Goal: Task Accomplishment & Management: Complete application form

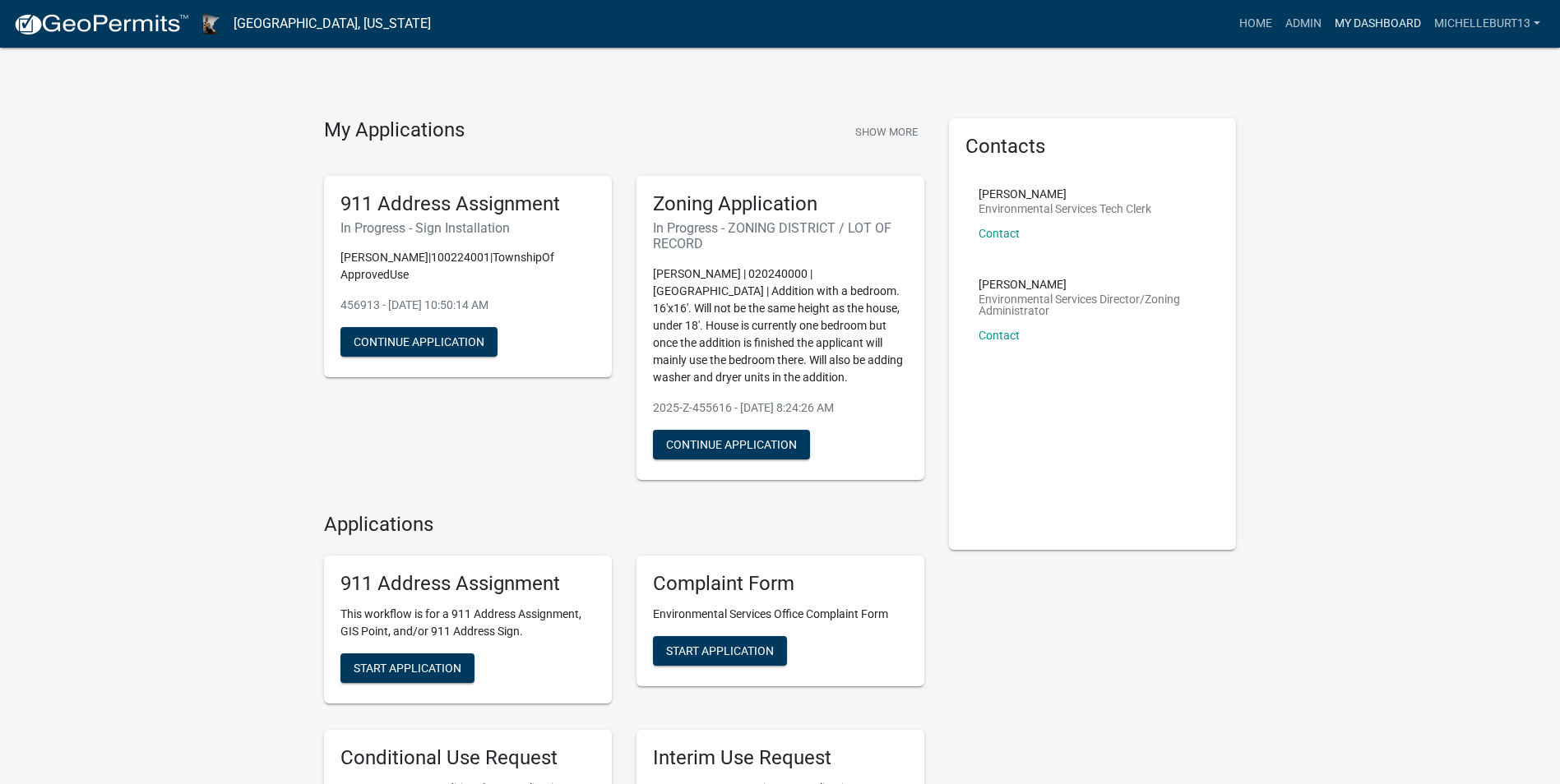
click at [1366, 17] on link "My Dashboard" at bounding box center [1378, 24] width 99 height 31
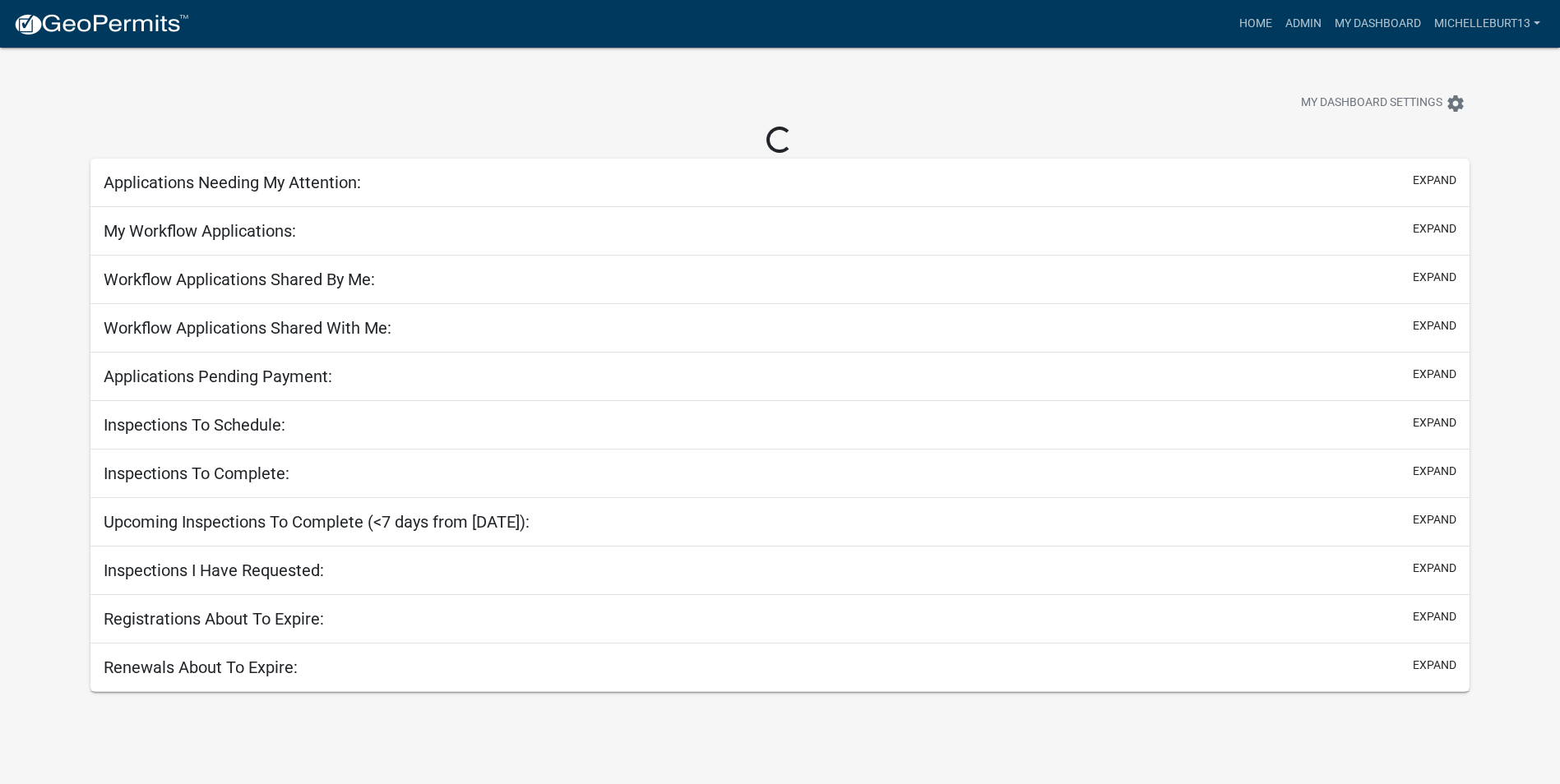
select select "3: 100"
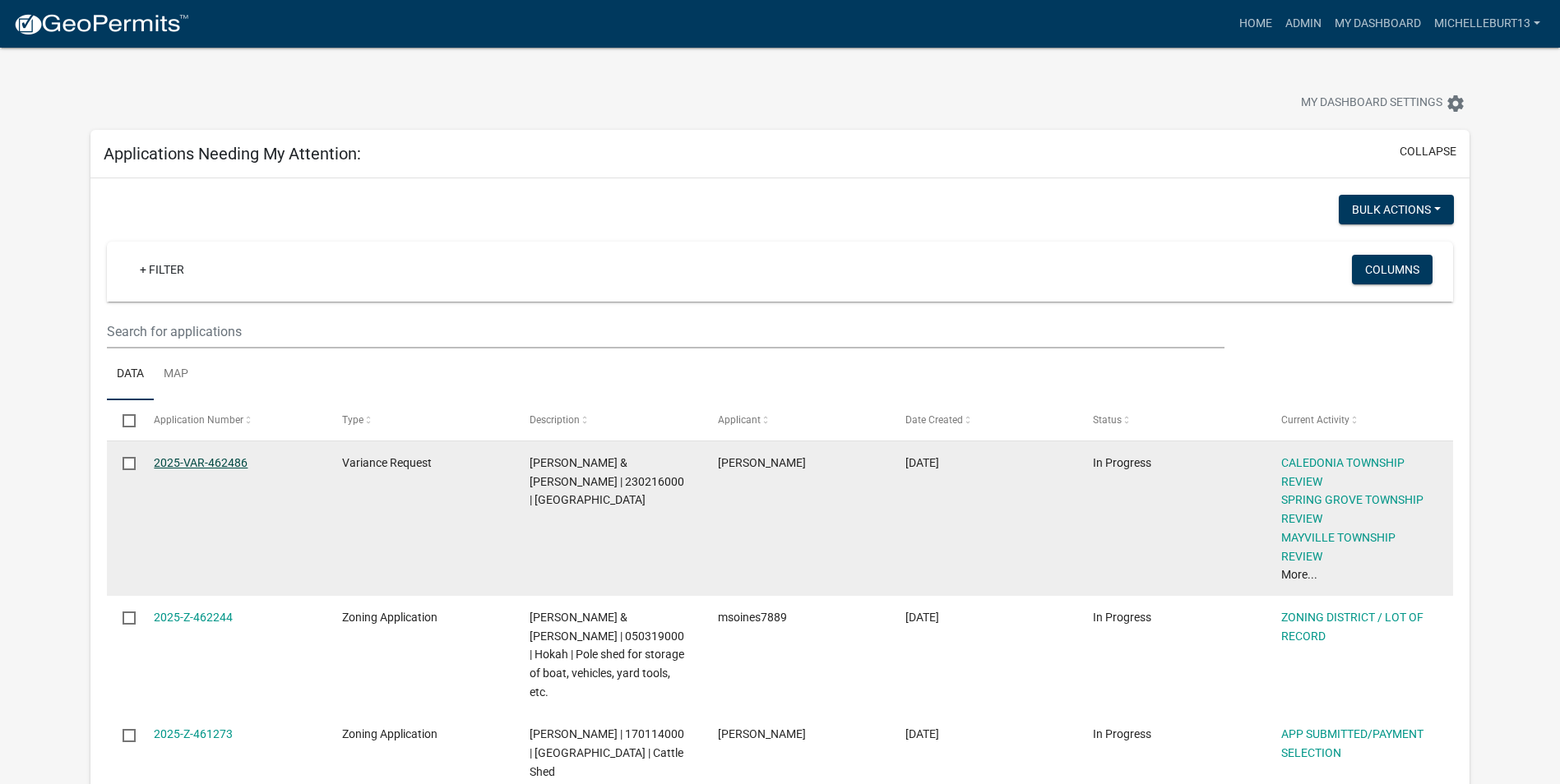
click at [186, 462] on link "2025-VAR-462486" at bounding box center [201, 463] width 94 height 13
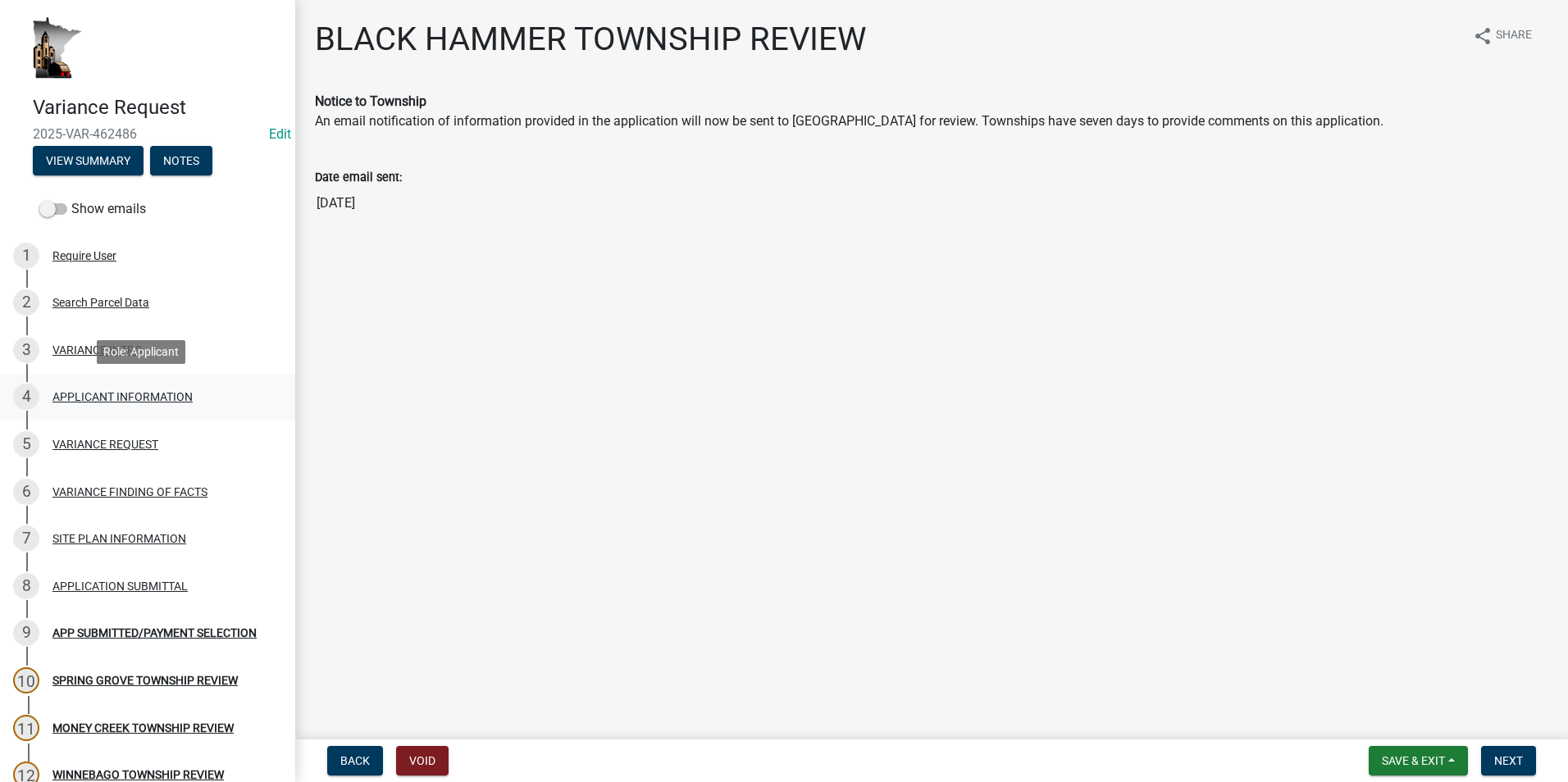
click at [100, 397] on div "APPLICANT INFORMATION" at bounding box center [122, 397] width 140 height 12
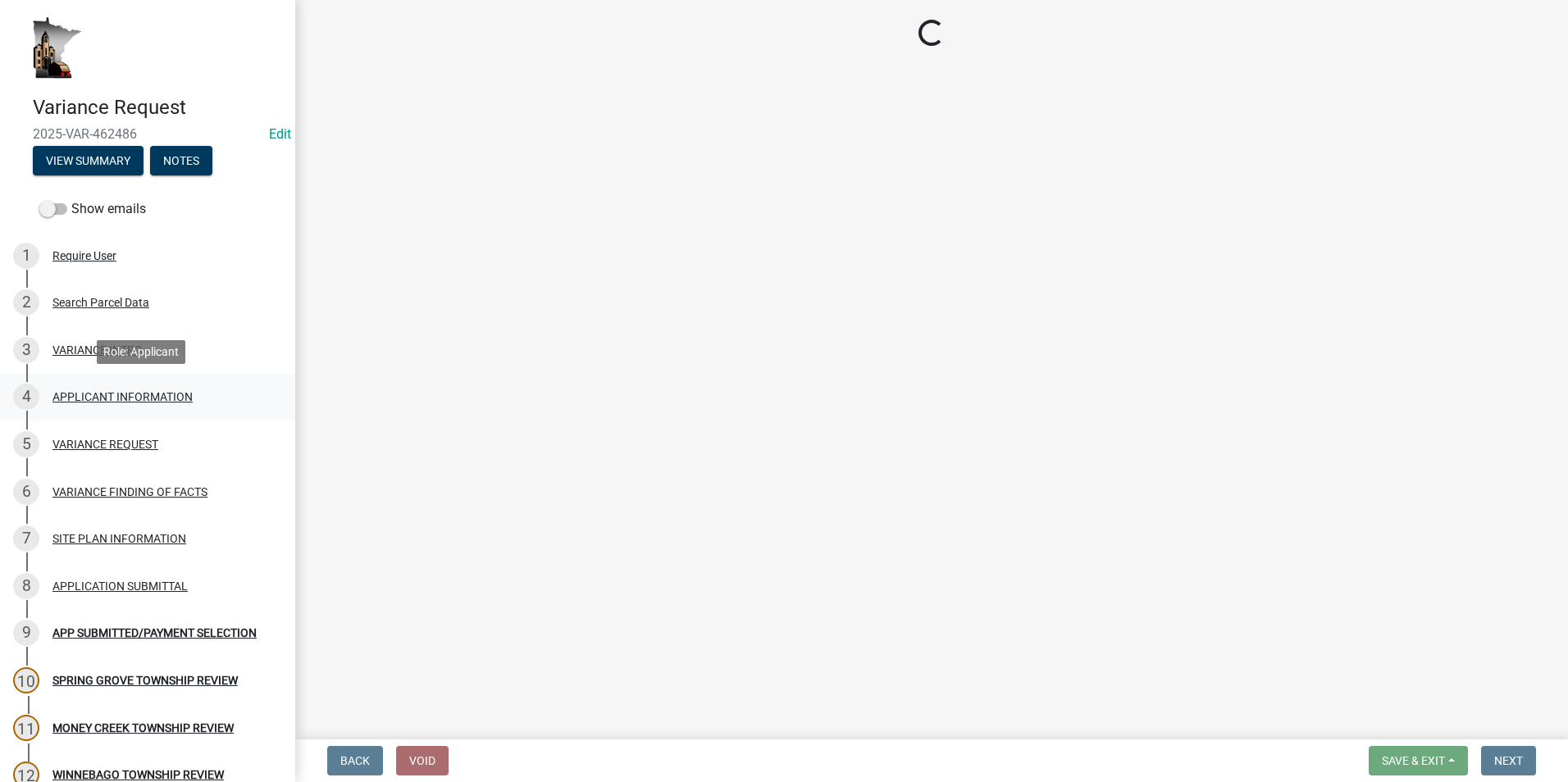
select select "74fadf94-a0d3-49f1-8630-1325ab1771d6"
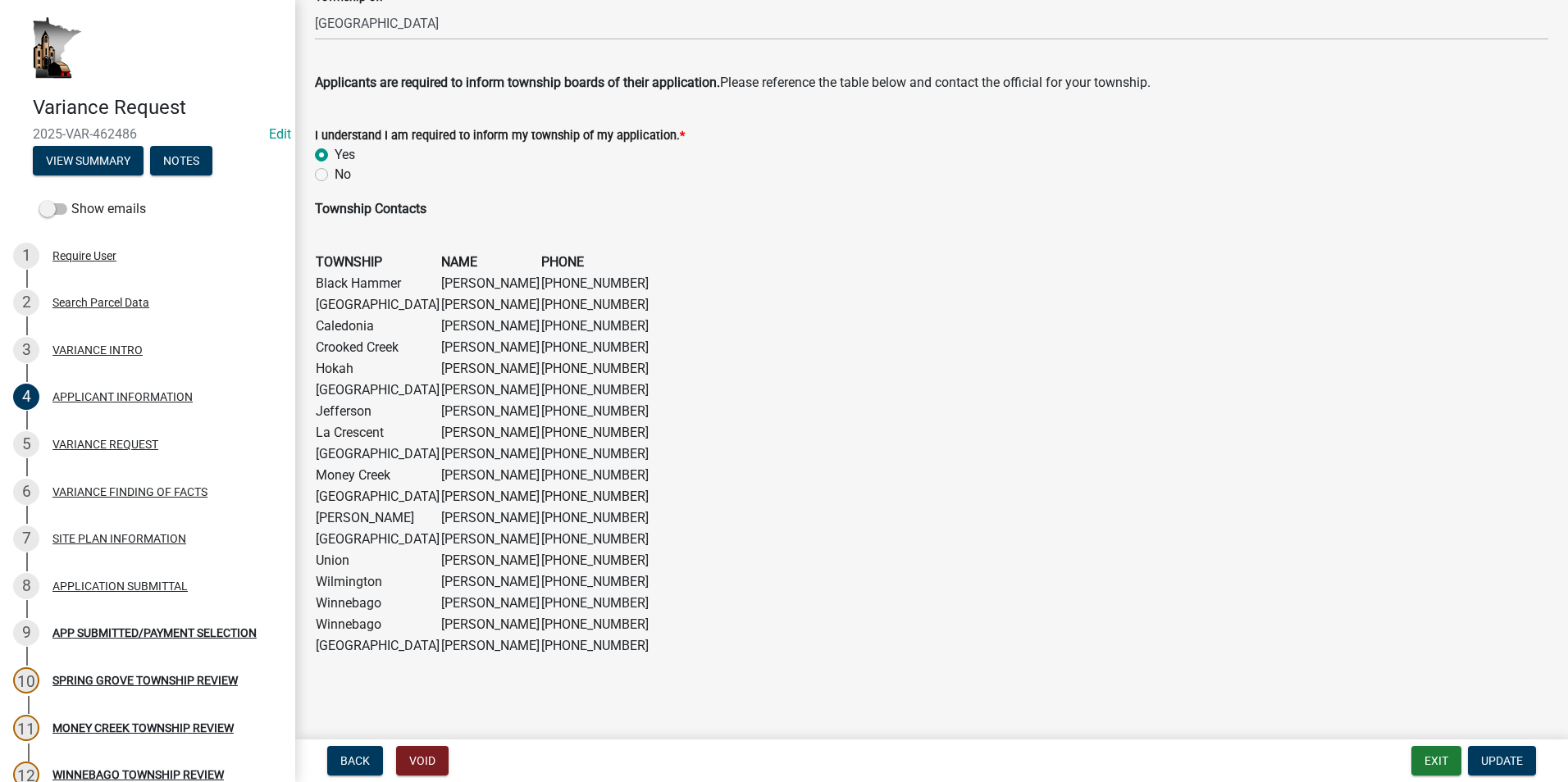
scroll to position [981, 0]
click at [138, 447] on div "VARIANCE REQUEST" at bounding box center [106, 445] width 106 height 12
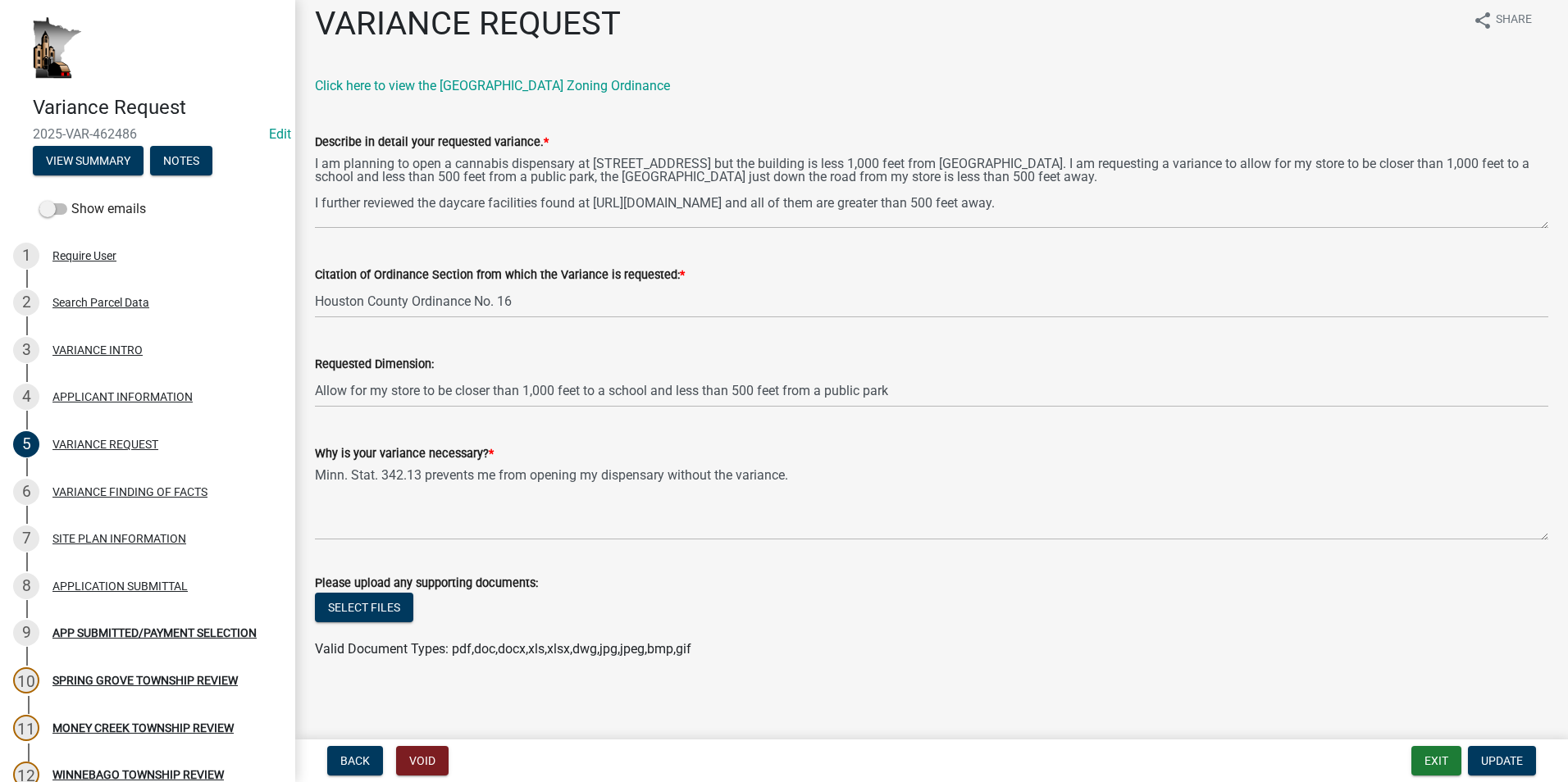
scroll to position [21, 0]
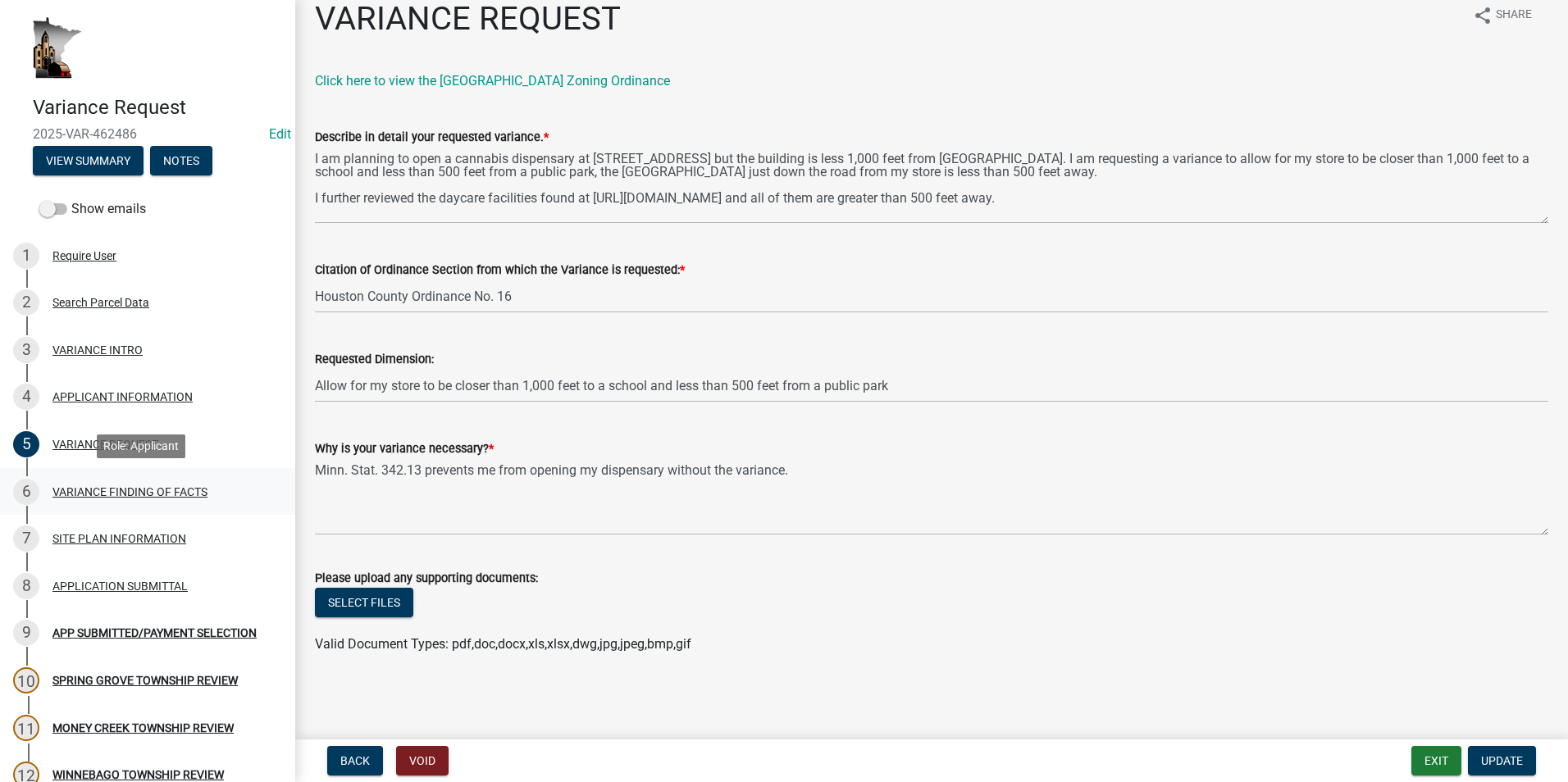
click at [89, 498] on div "VARIANCE FINDING OF FACTS" at bounding box center [130, 492] width 155 height 12
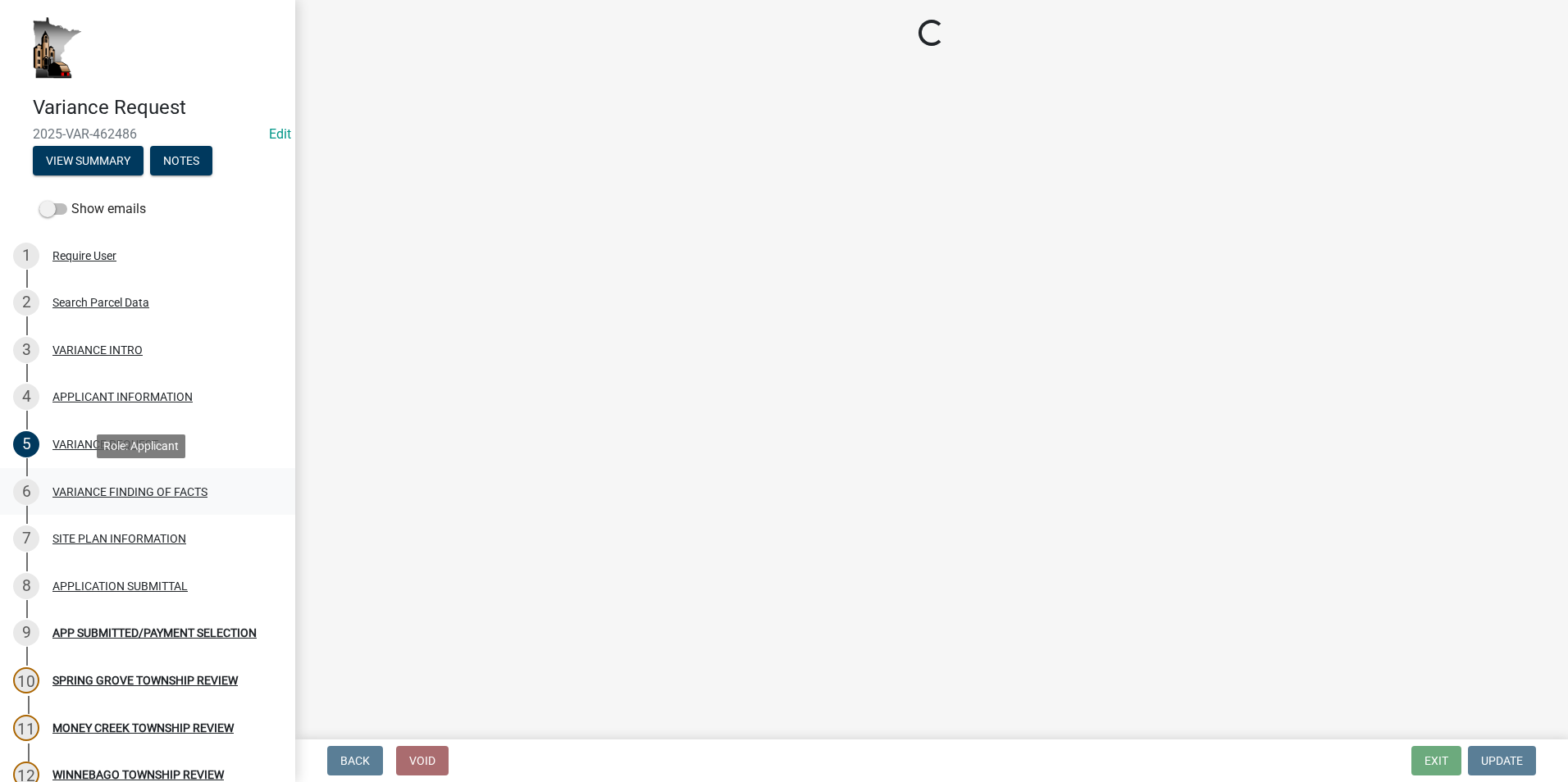
scroll to position [0, 0]
select select "e7339e75-e3d8-4c05-91a7-bbd42707347d"
select select "635aecb9-93f4-4782-a4af-22c7a8086bbc"
select select "aaa485d0-d801-4d37-bb7e-2a92079090af"
select select "7e69a0cc-1ed4-49c0-87fa-8a0d7a2511ee"
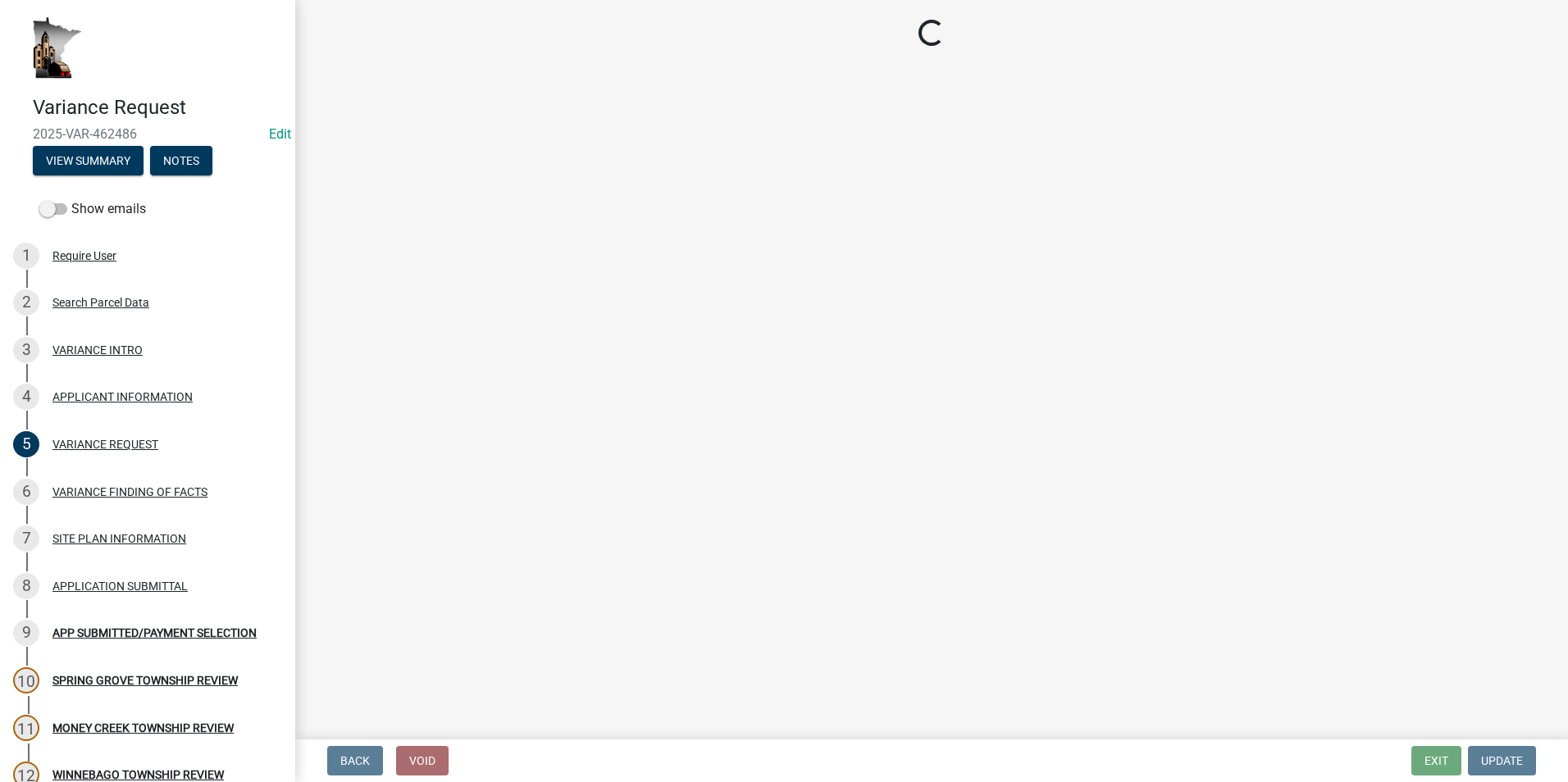
select select "104dc2c3-fb18-403f-90ac-5564d5e92e11"
select select "c22521f2-ae46-4292-a6c5-e255f75be06c"
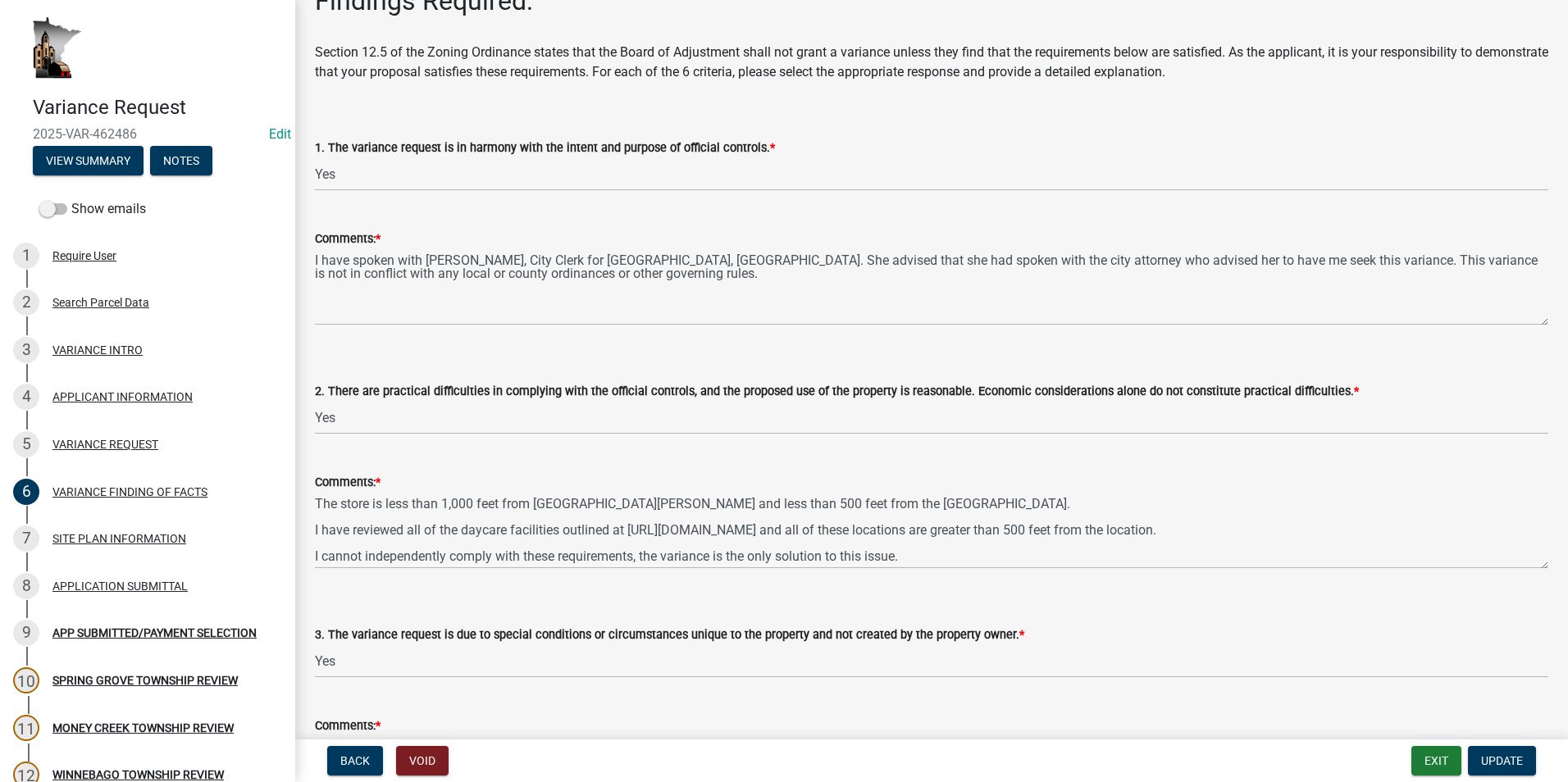
scroll to position [164, 0]
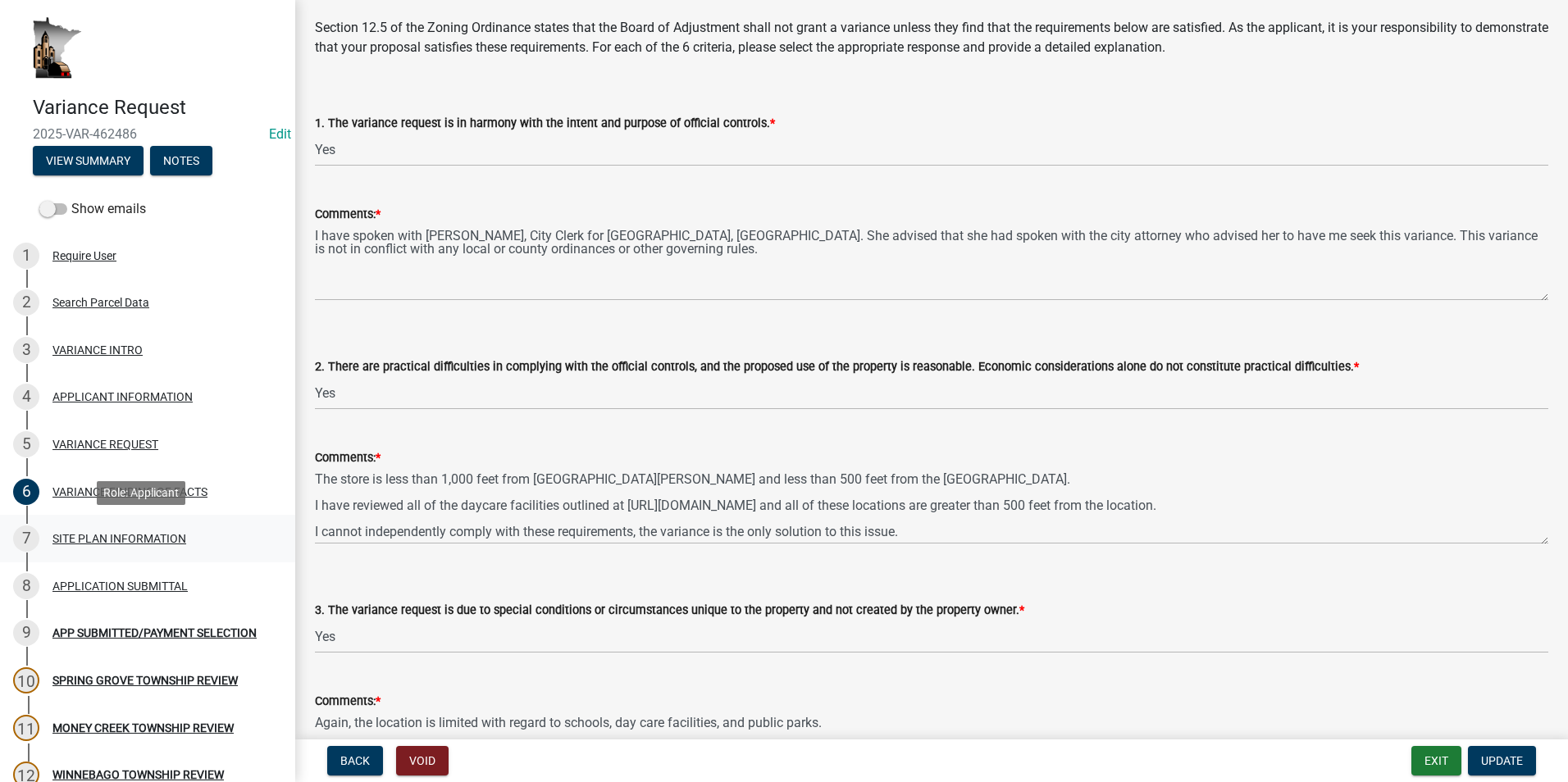
click at [141, 536] on div "SITE PLAN INFORMATION" at bounding box center [119, 539] width 134 height 12
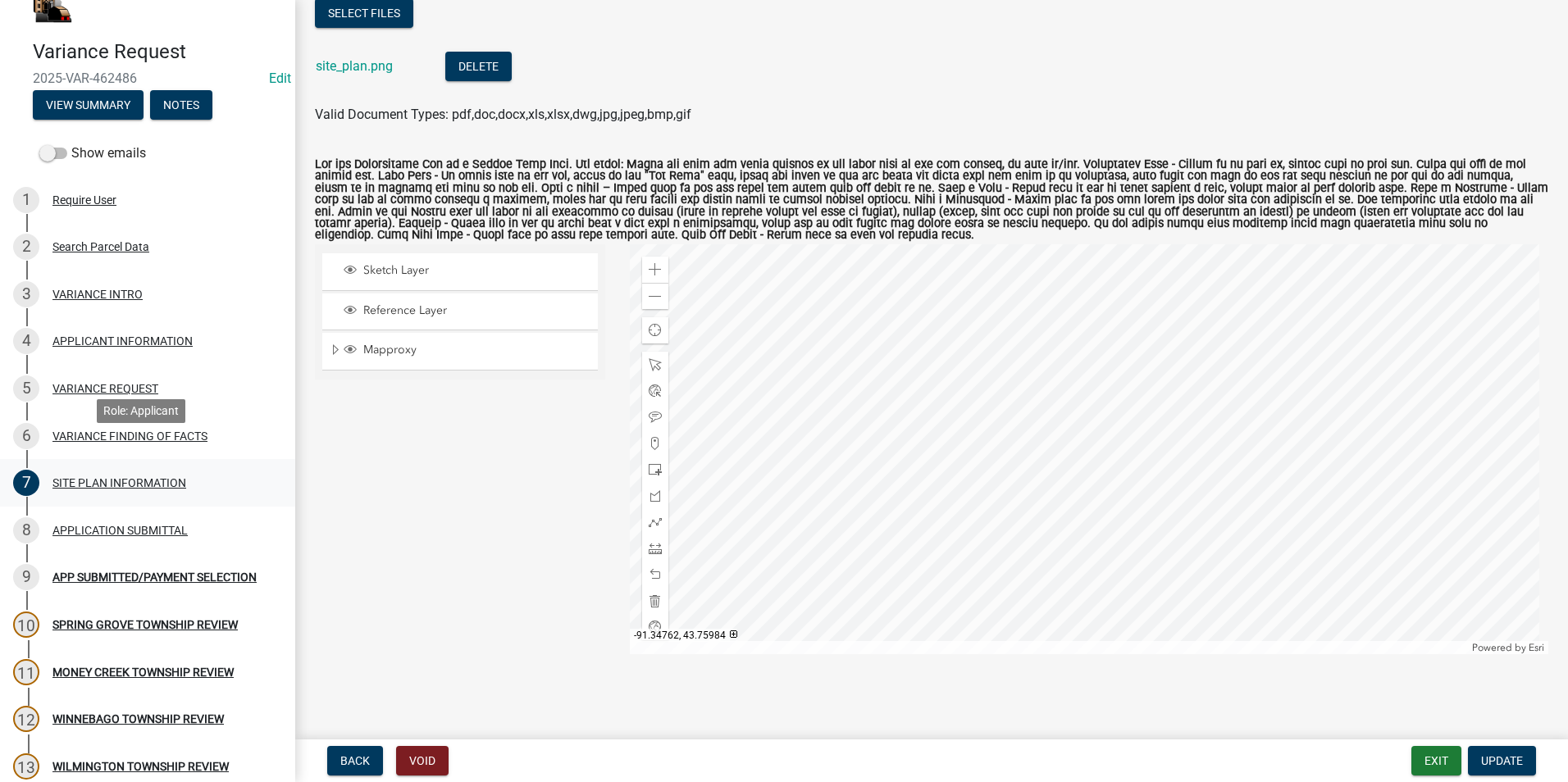
scroll to position [82, 0]
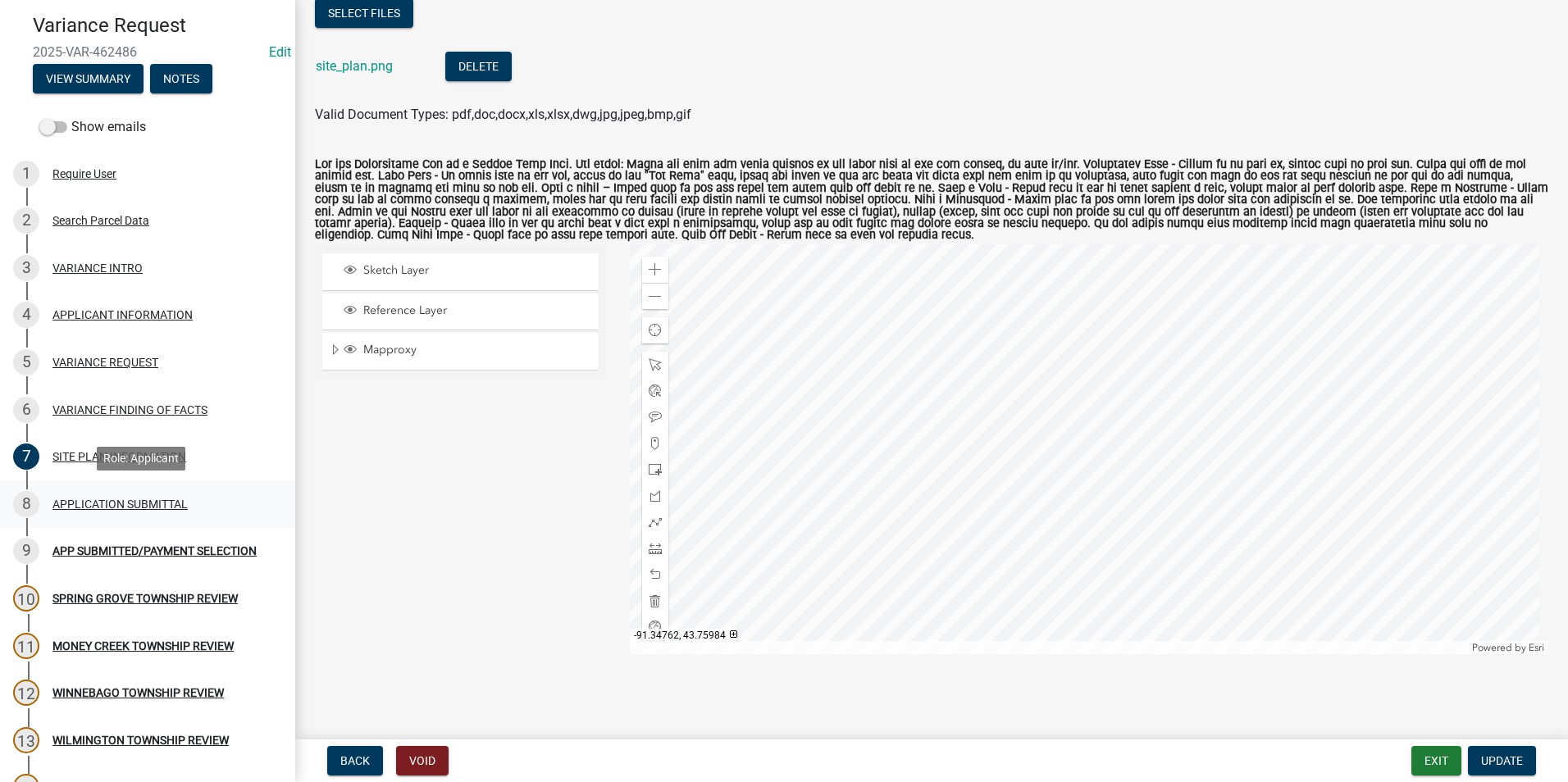
click at [140, 500] on div "APPLICATION SUBMITTAL" at bounding box center [120, 504] width 135 height 12
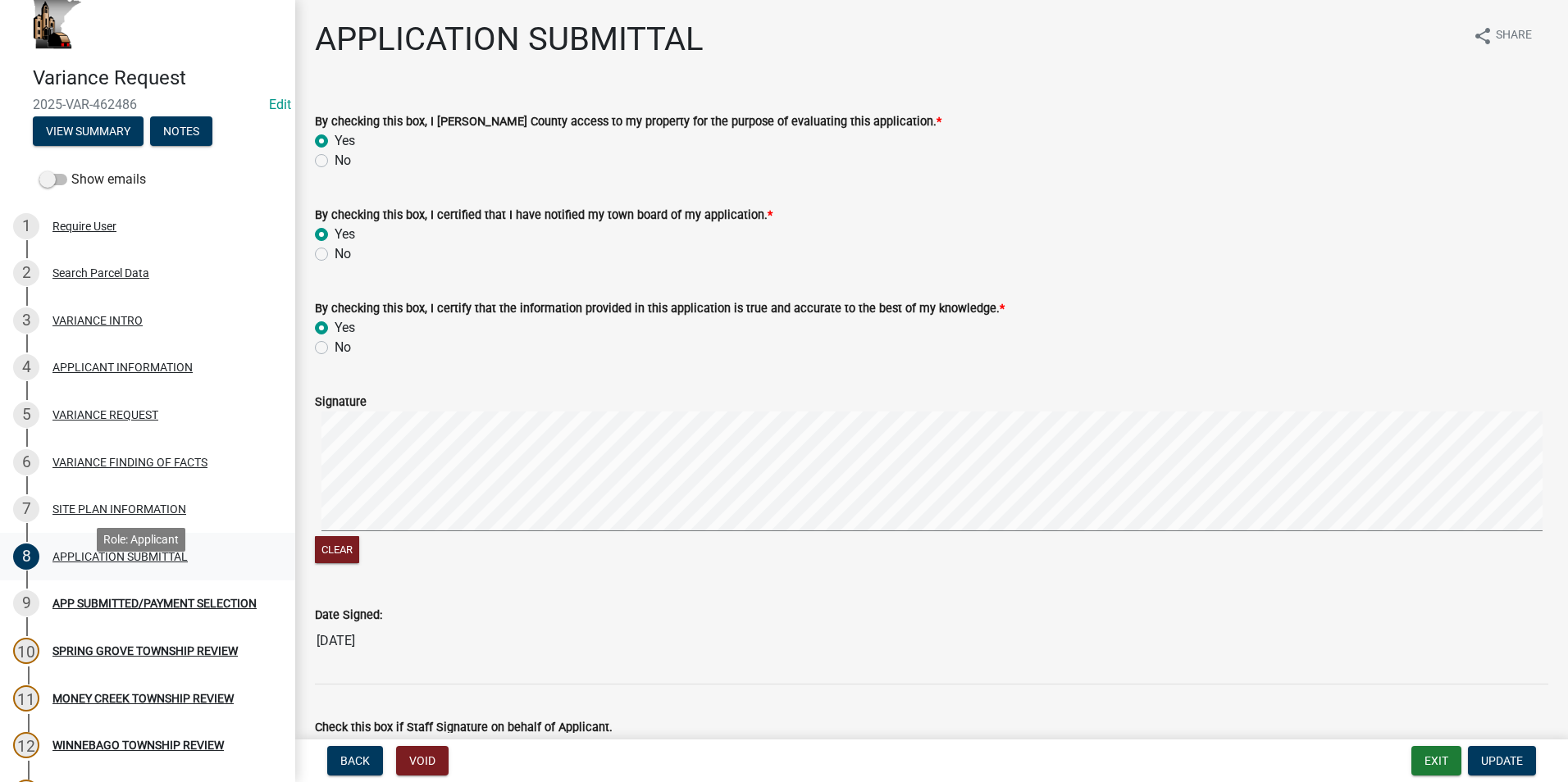
scroll to position [0, 0]
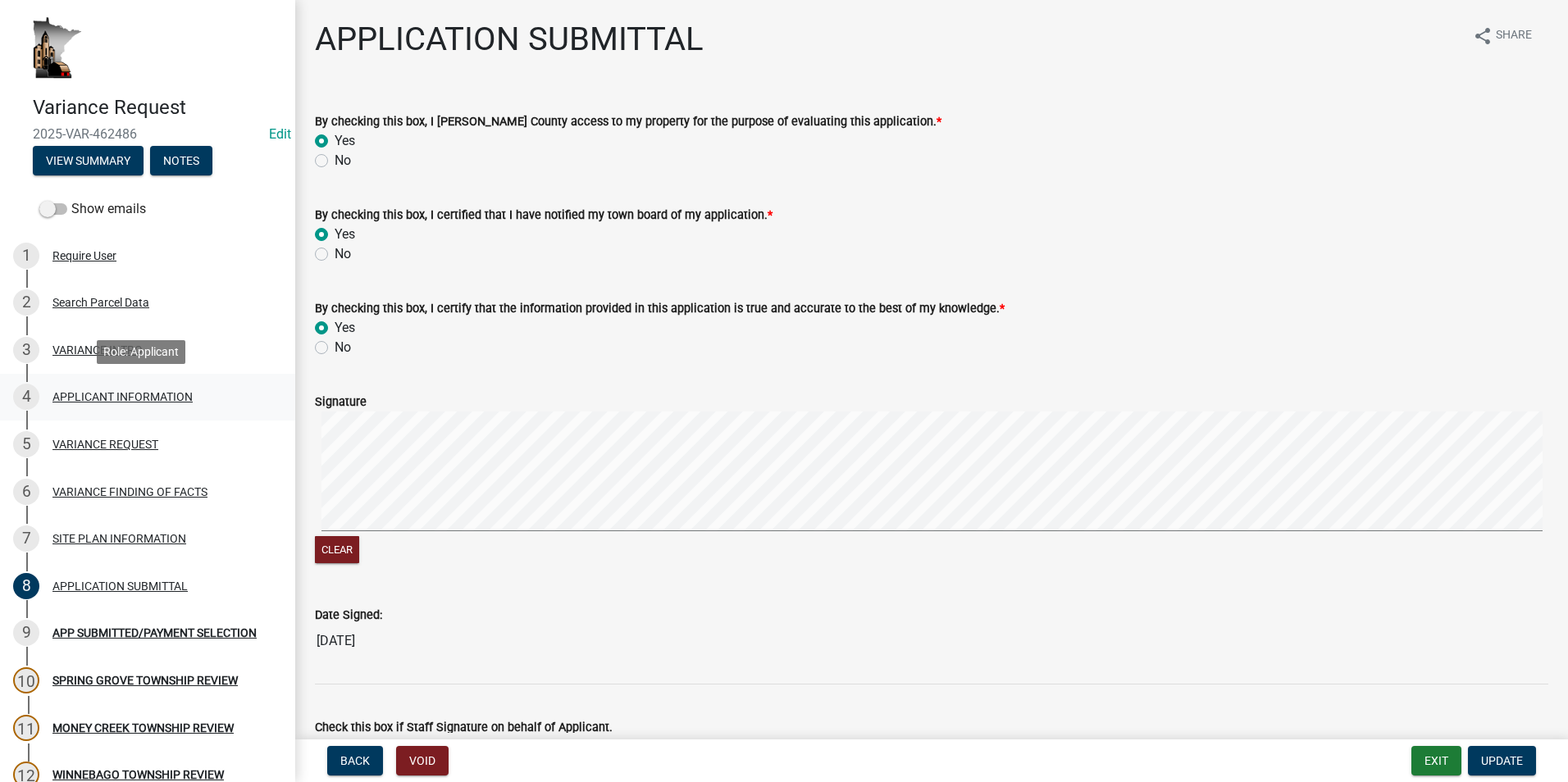
click at [91, 397] on div "APPLICANT INFORMATION" at bounding box center [122, 397] width 140 height 12
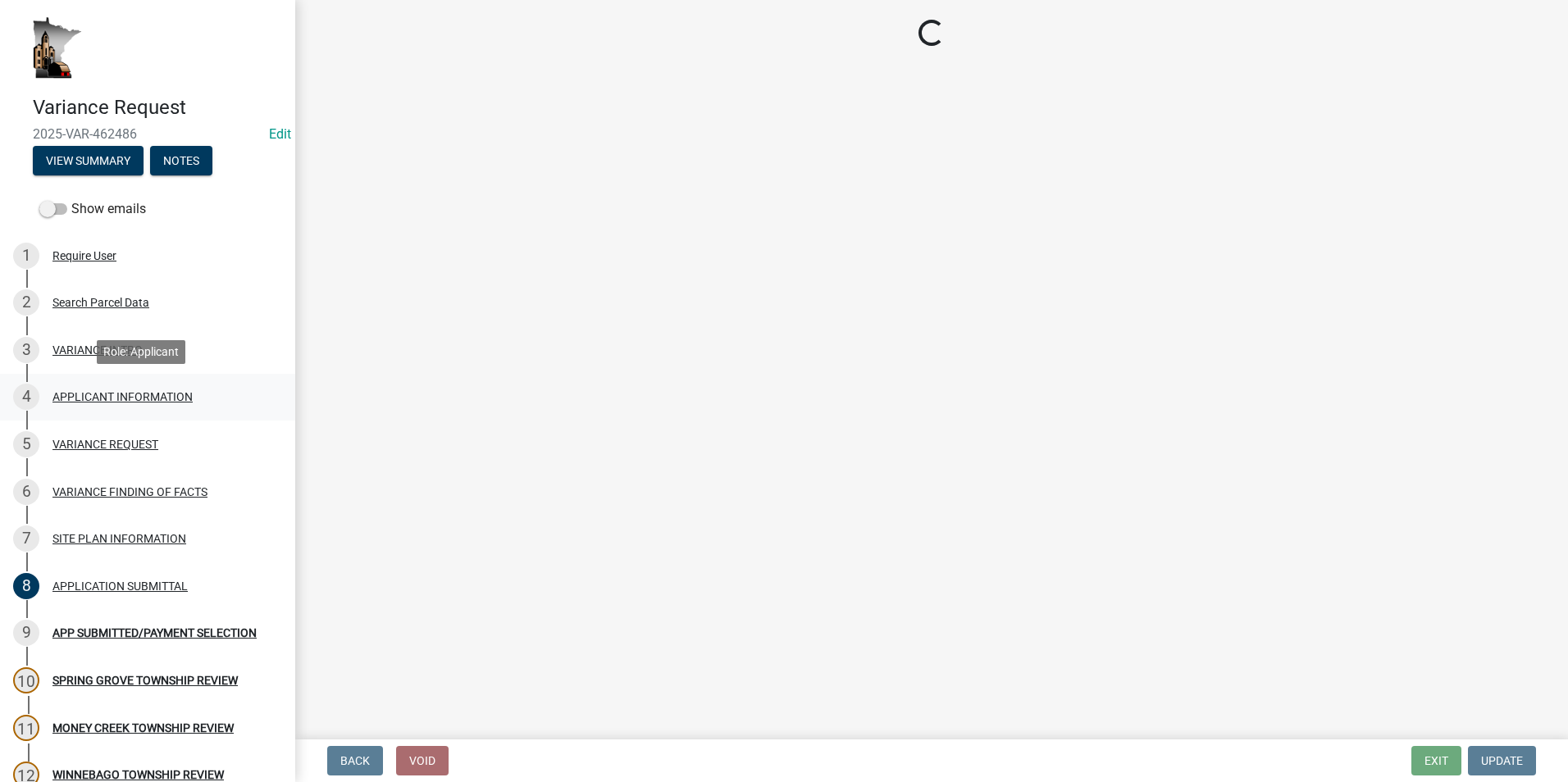
select select "74fadf94-a0d3-49f1-8630-1325ab1771d6"
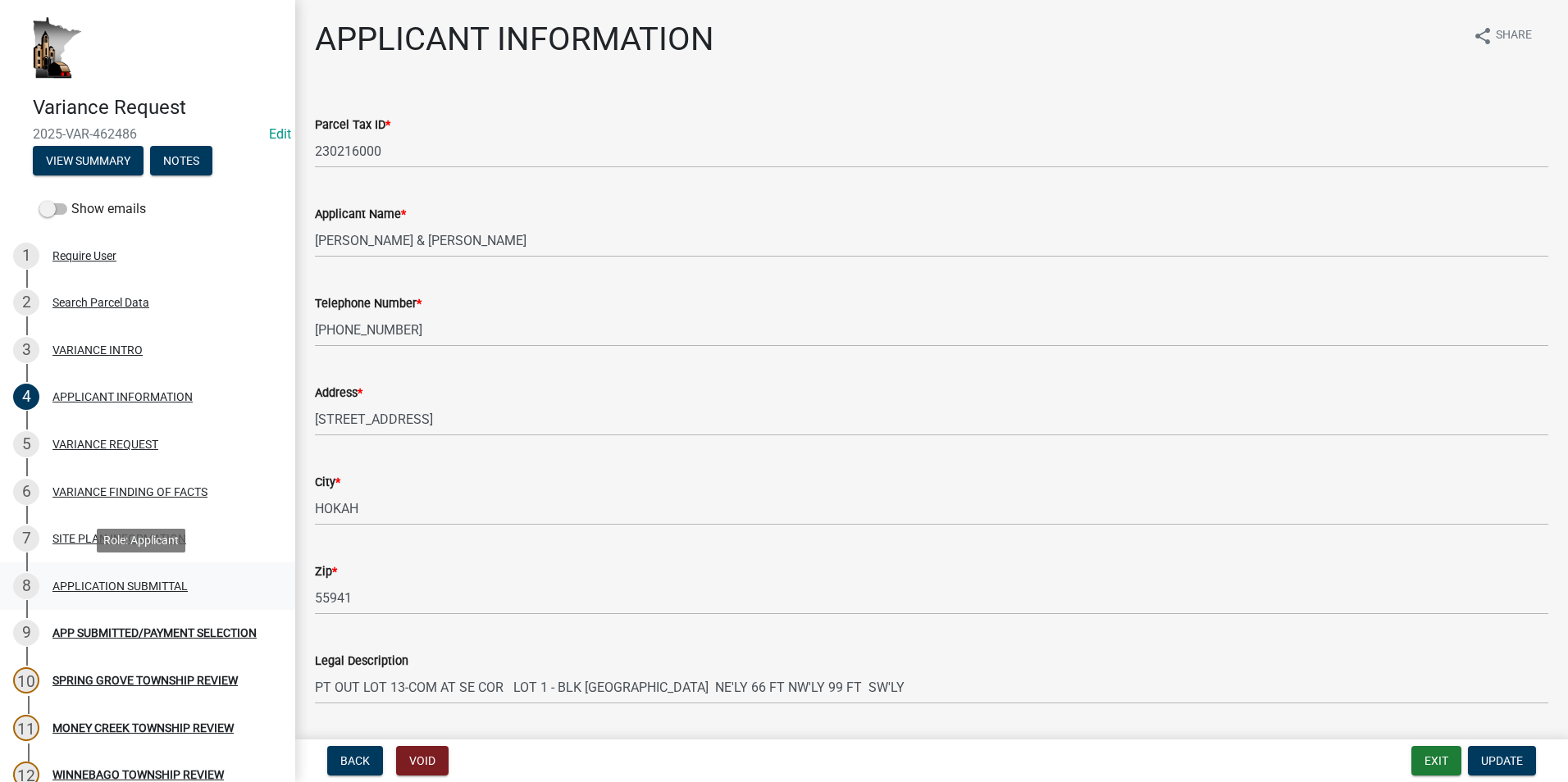
click at [60, 591] on div "APPLICATION SUBMITTAL" at bounding box center [120, 586] width 135 height 12
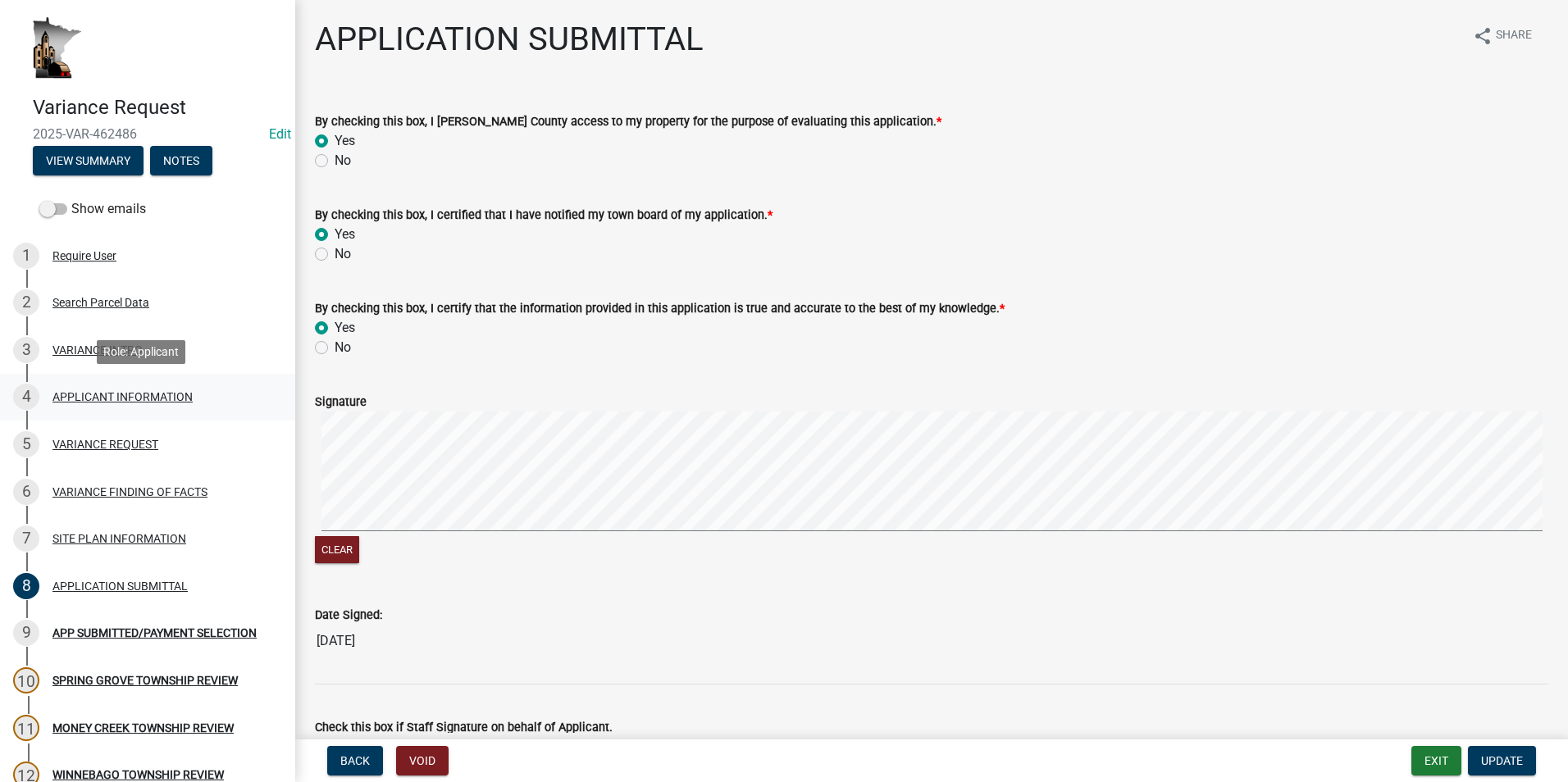
click at [75, 394] on div "APPLICANT INFORMATION" at bounding box center [122, 397] width 140 height 12
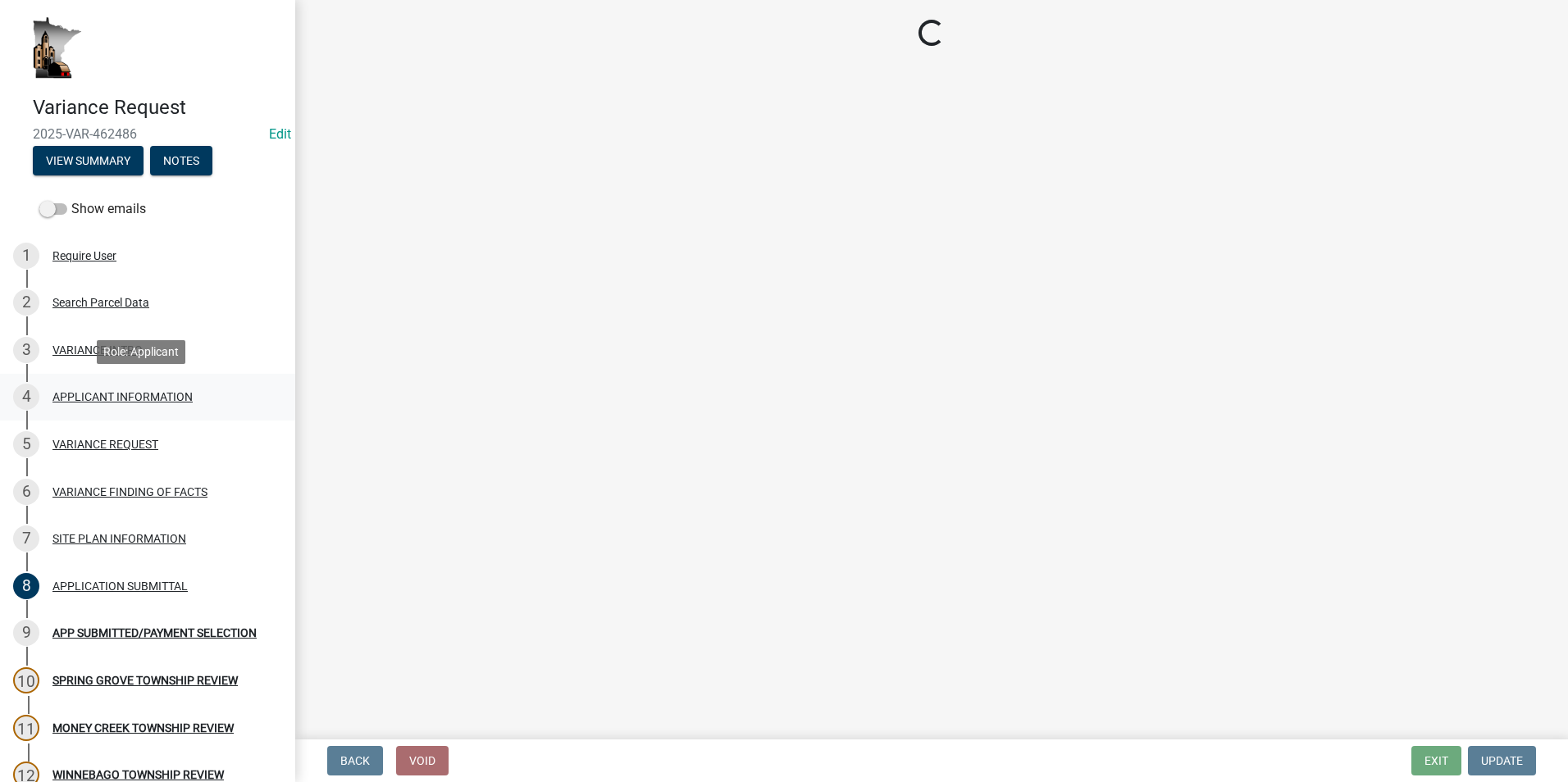
select select "74fadf94-a0d3-49f1-8630-1325ab1771d6"
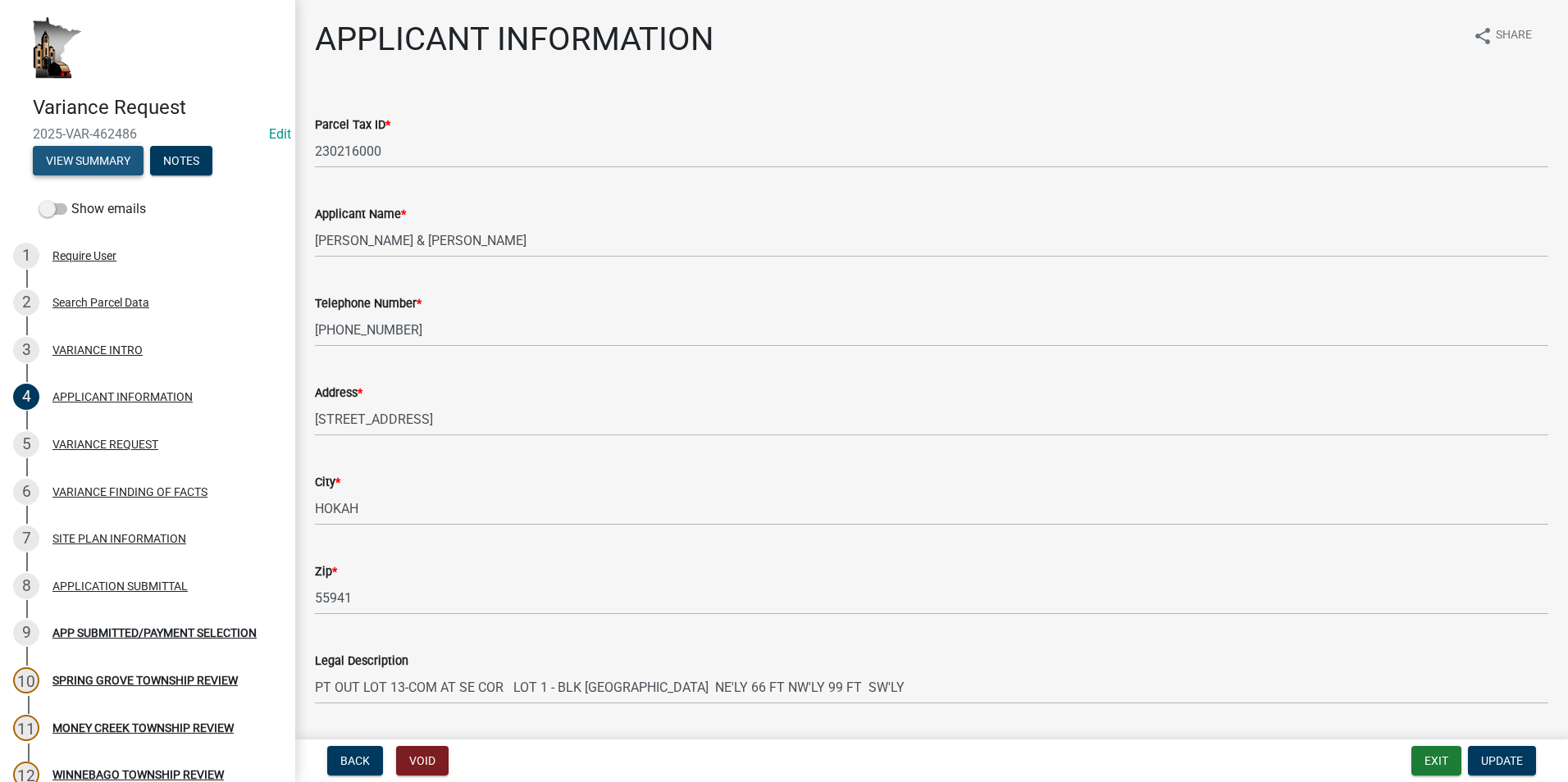
click at [79, 159] on button "View Summary" at bounding box center [88, 160] width 110 height 29
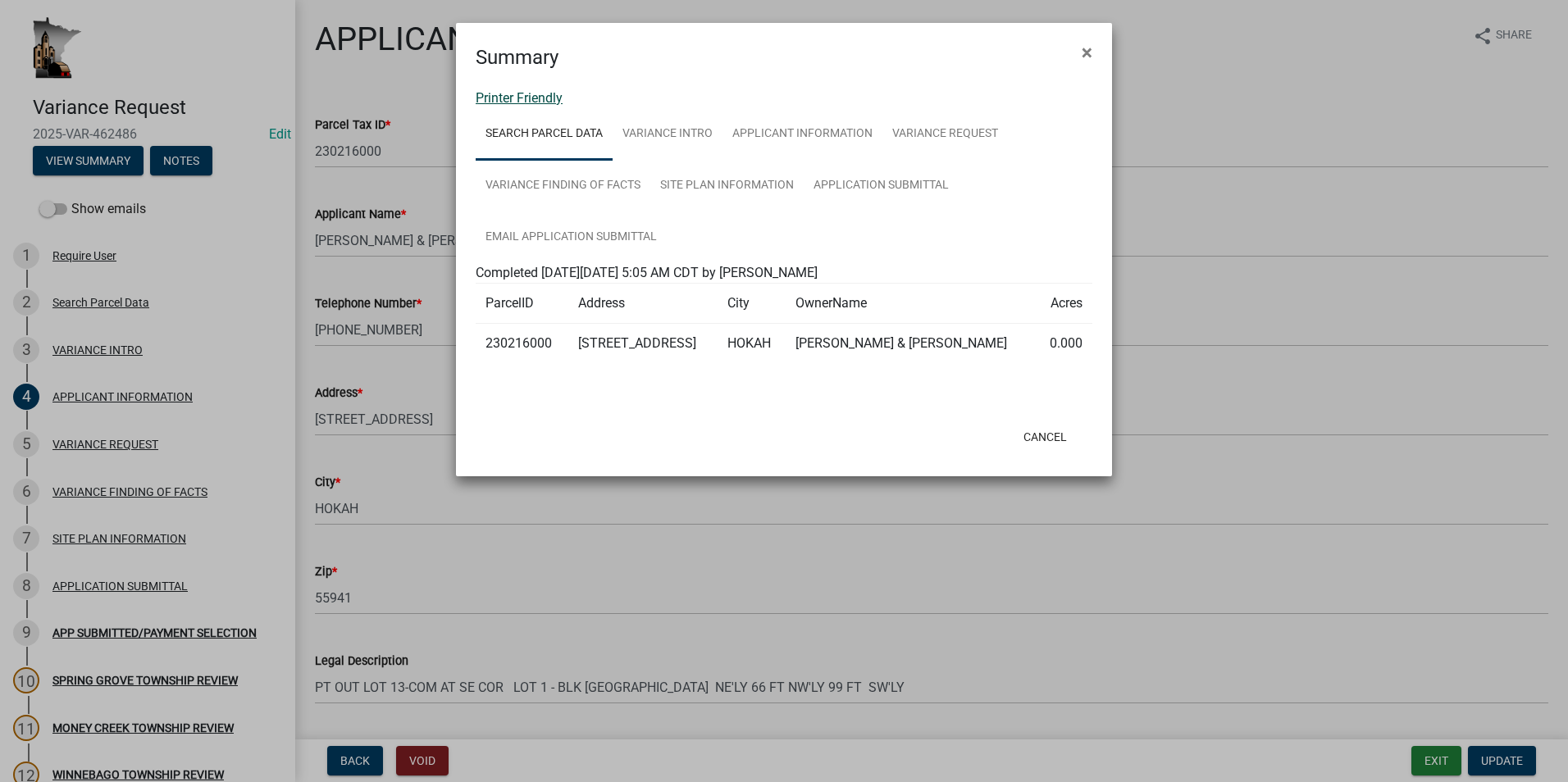
click at [525, 99] on link "Printer Friendly" at bounding box center [518, 98] width 87 height 16
click at [1084, 51] on span "×" at bounding box center [1086, 52] width 11 height 22
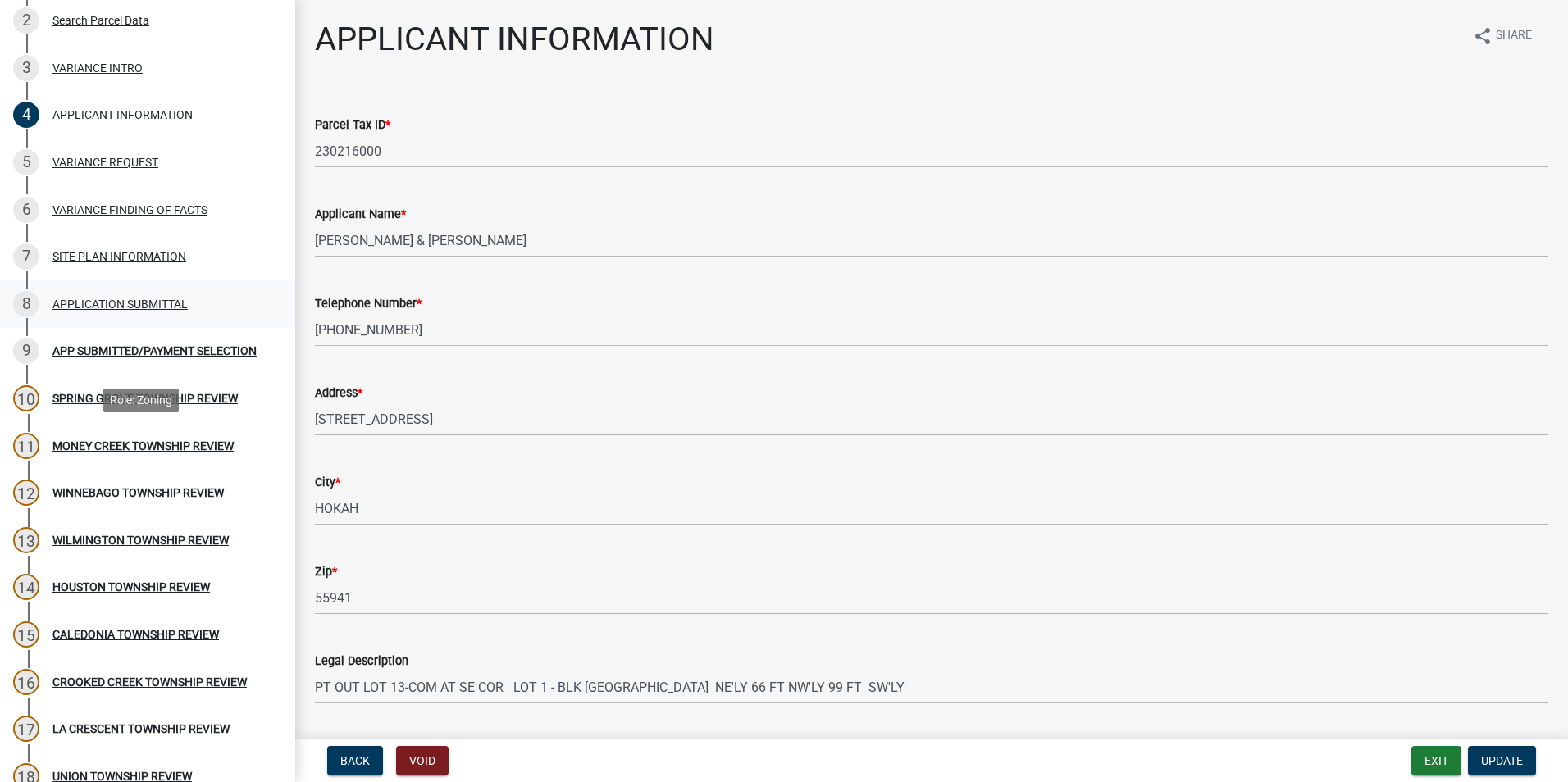
scroll to position [328, 0]
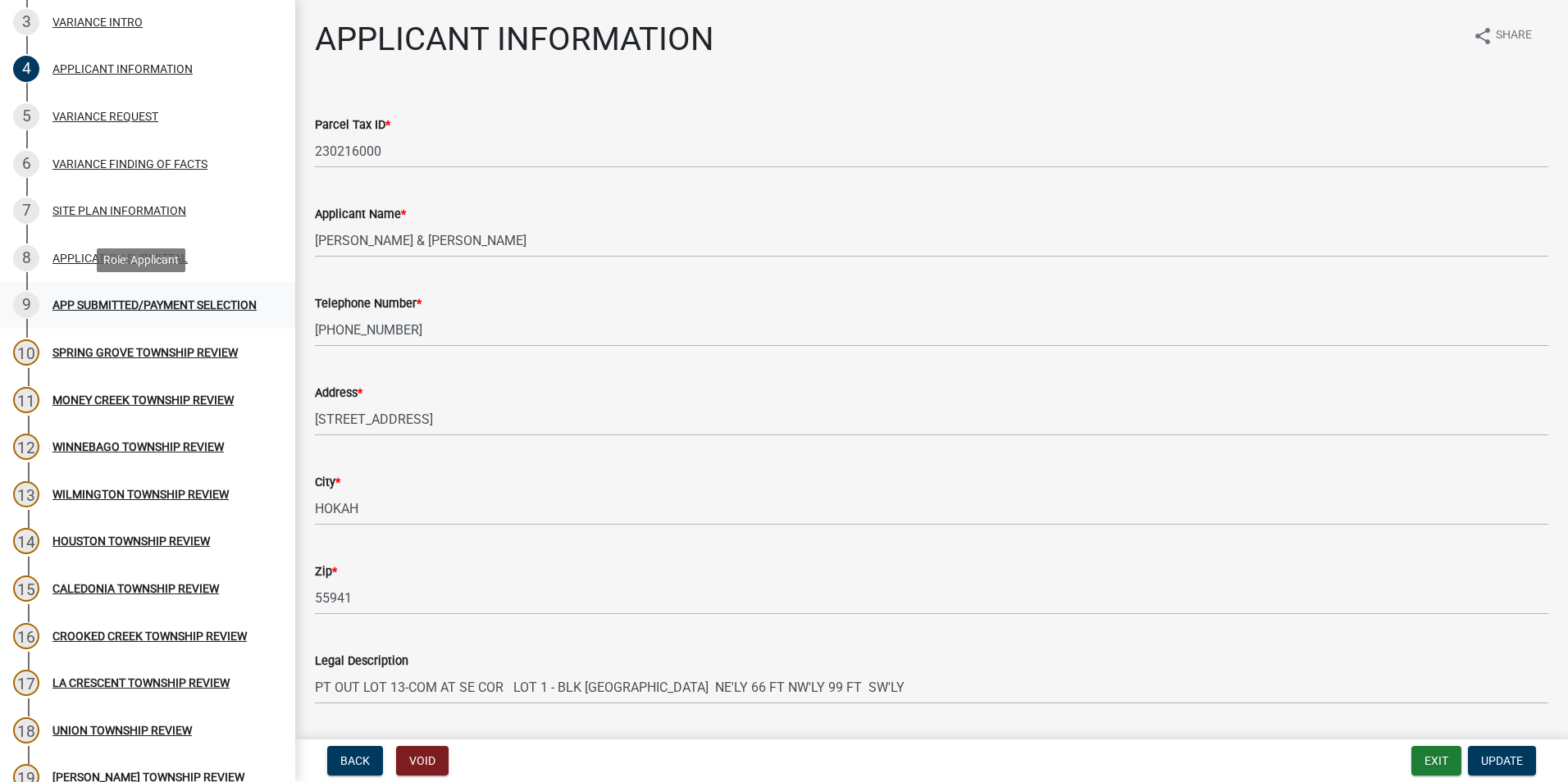
click at [75, 303] on div "APP SUBMITTED/PAYMENT SELECTION" at bounding box center [154, 305] width 204 height 12
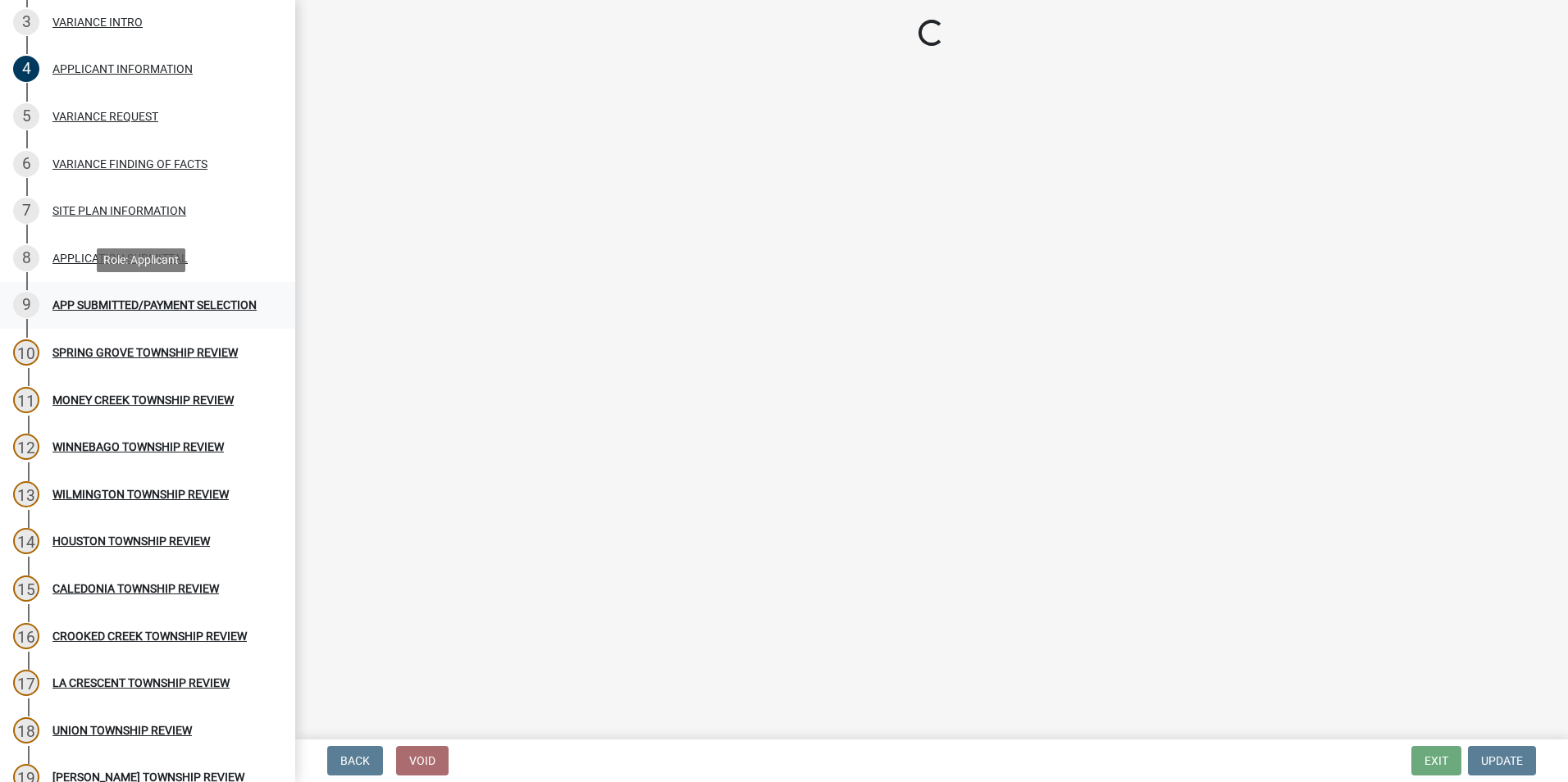
select select "2: 1"
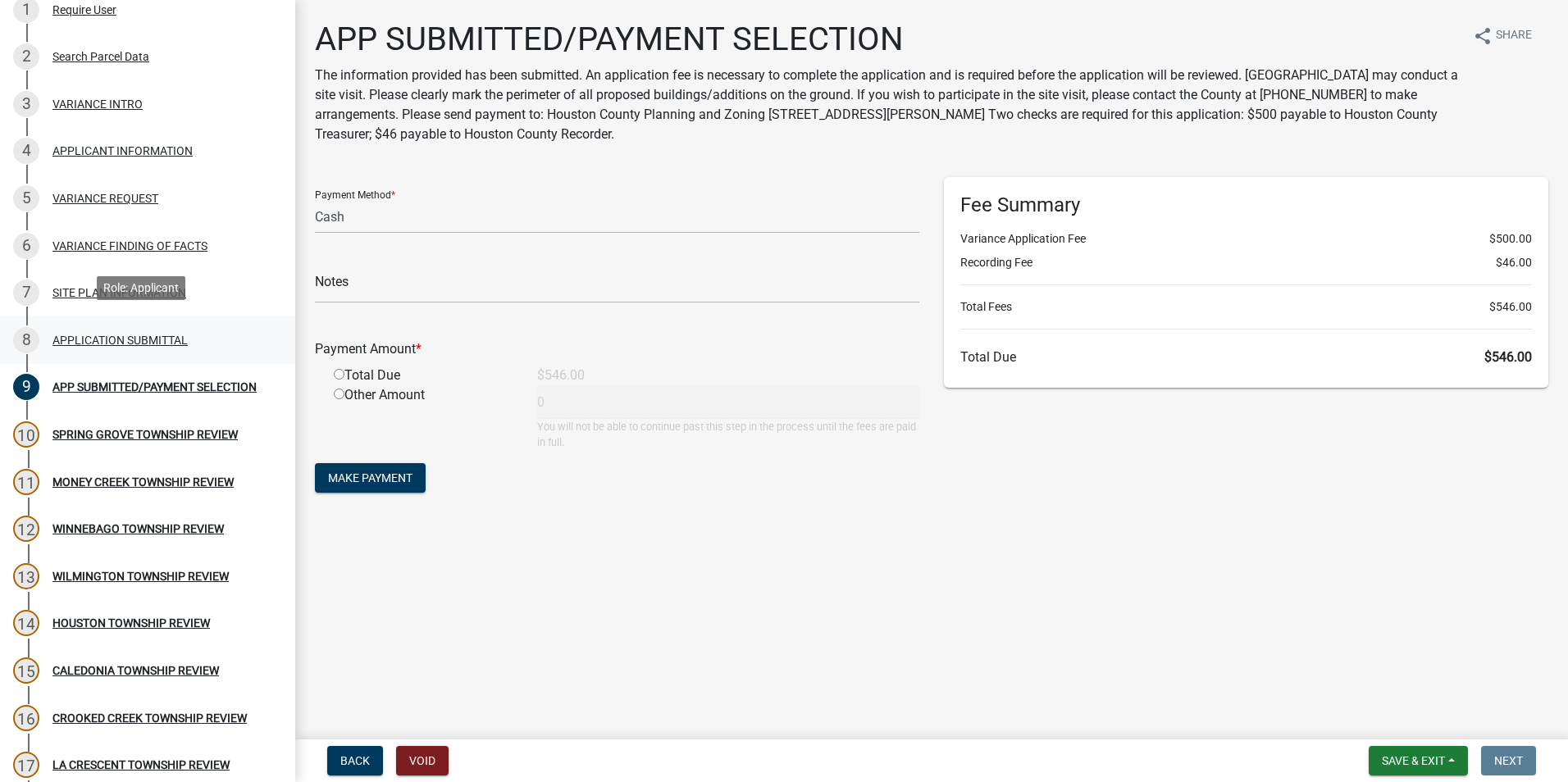
scroll to position [164, 0]
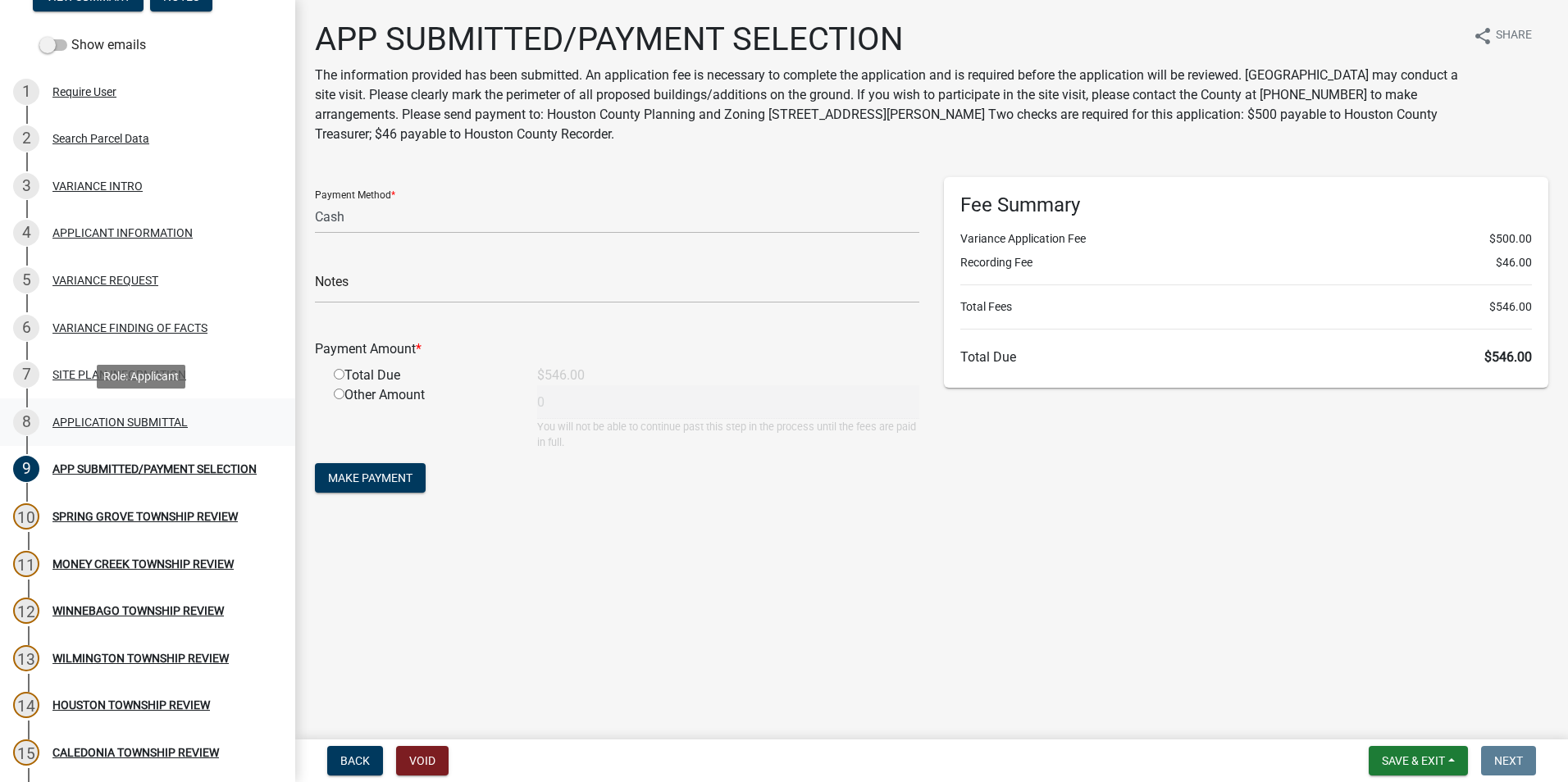
click at [121, 419] on div "APPLICATION SUBMITTAL" at bounding box center [120, 422] width 135 height 12
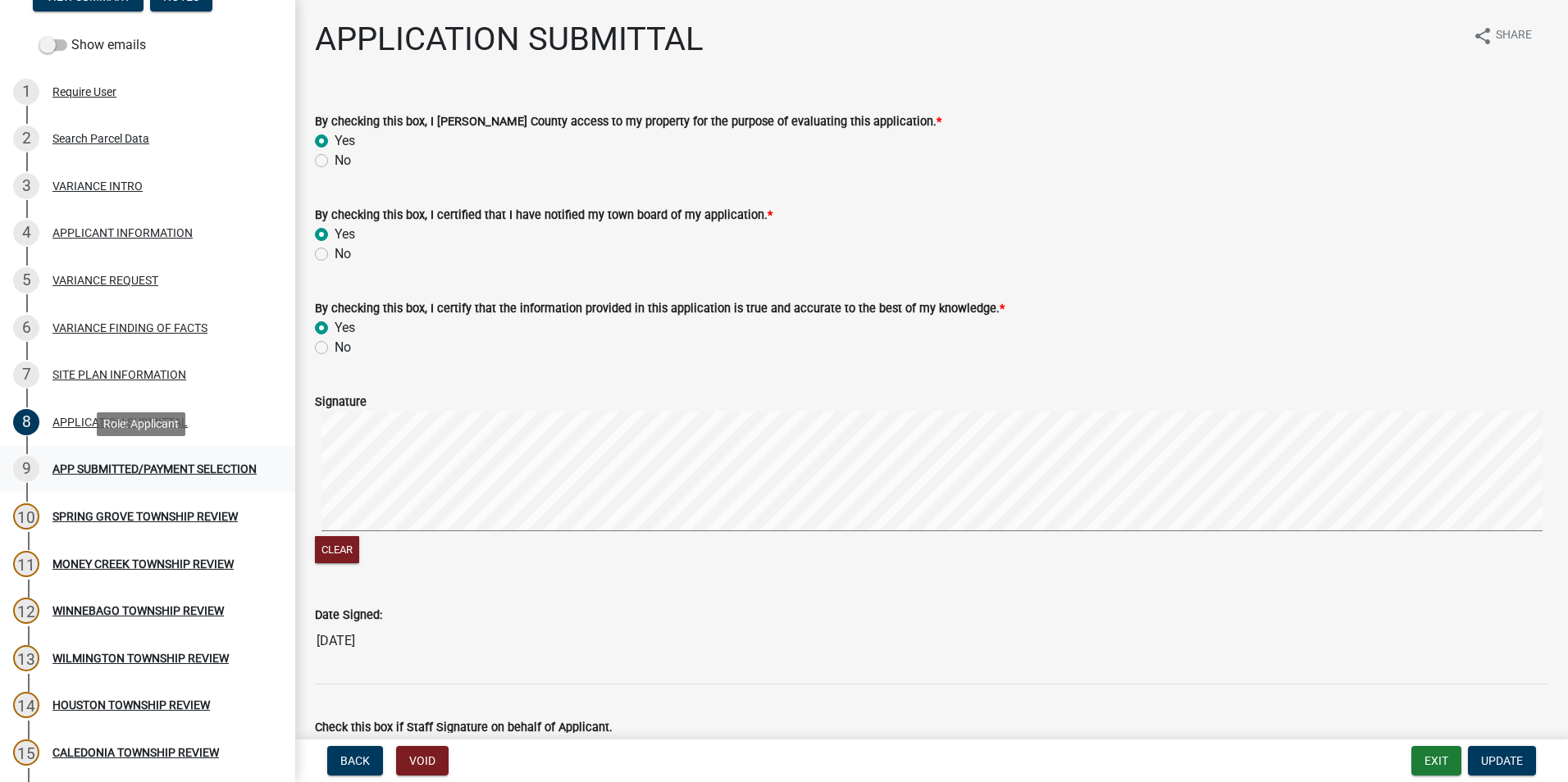
click at [135, 463] on div "APP SUBMITTED/PAYMENT SELECTION" at bounding box center [154, 469] width 204 height 12
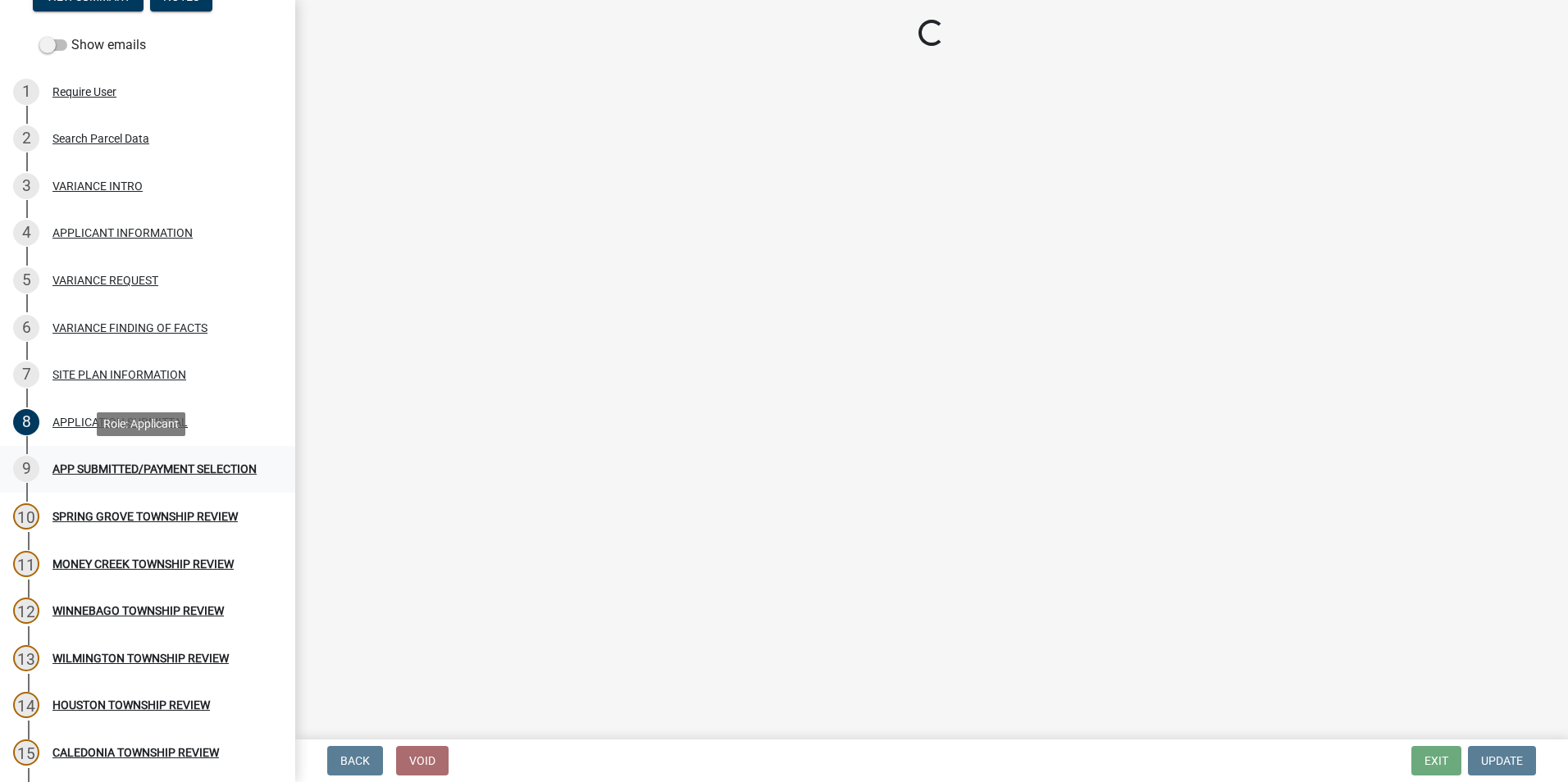
select select "2: 1"
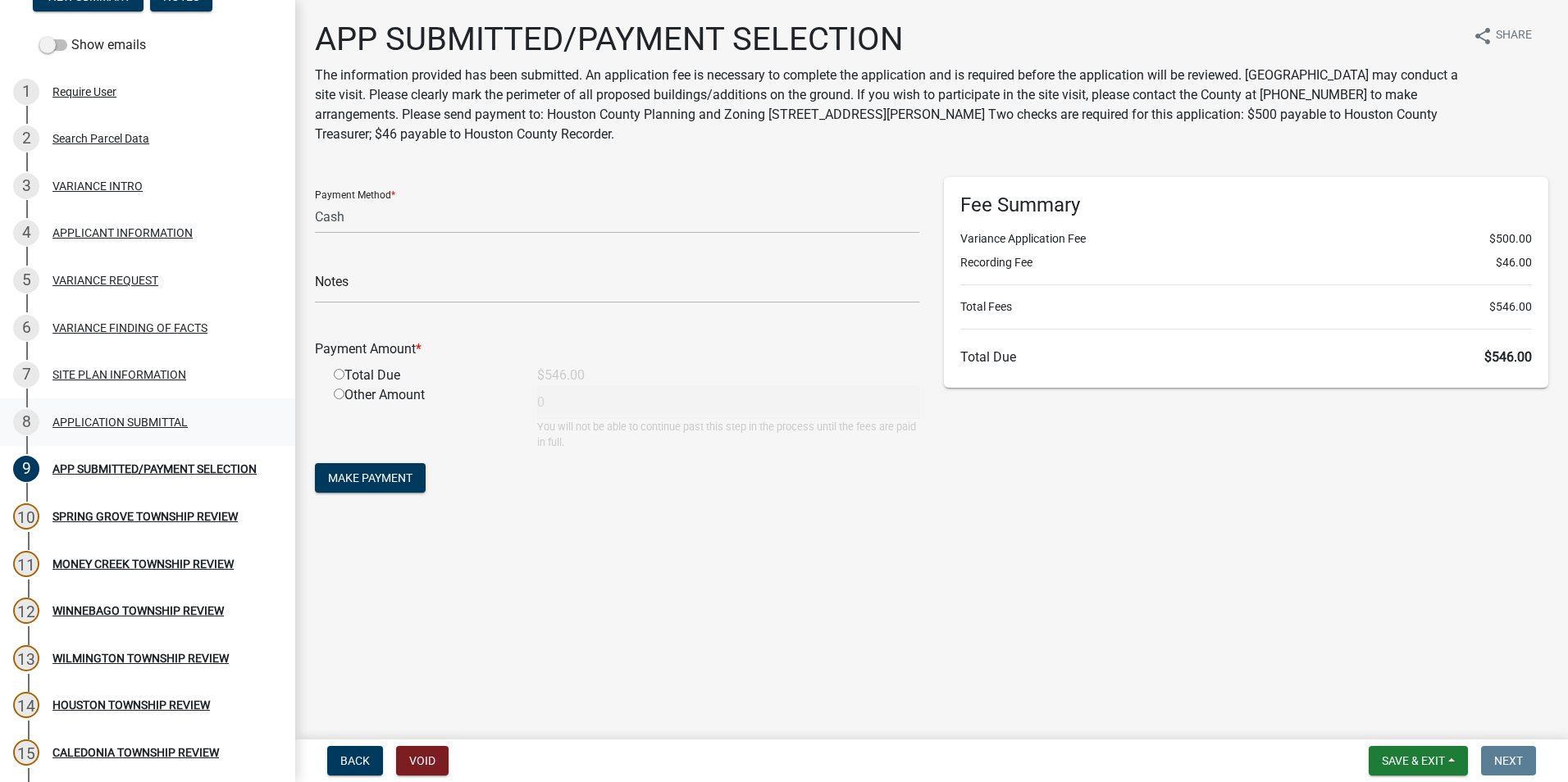
click at [96, 425] on div "APPLICATION SUBMITTAL" at bounding box center [120, 422] width 135 height 12
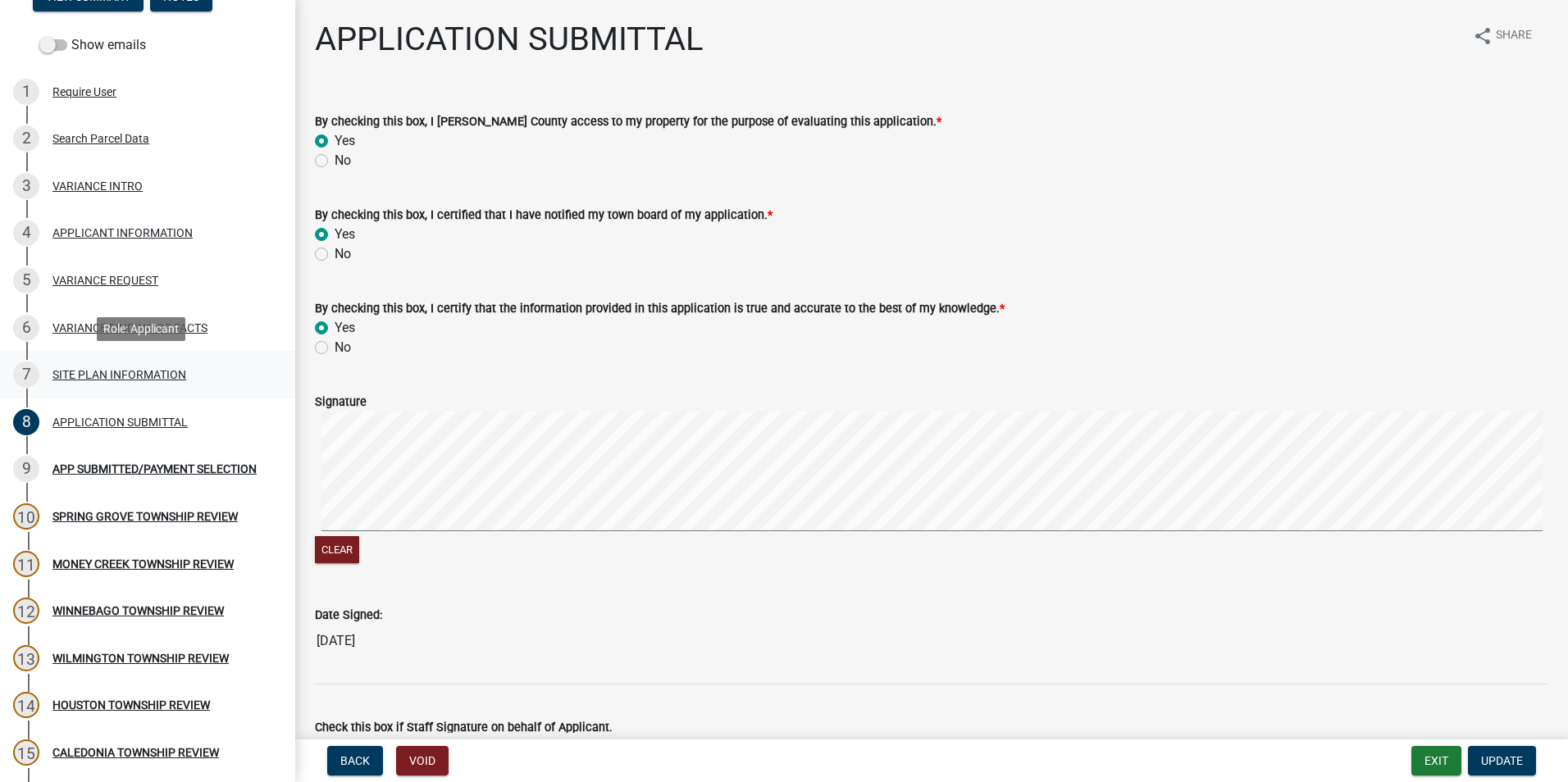
click at [104, 374] on div "SITE PLAN INFORMATION" at bounding box center [119, 374] width 134 height 12
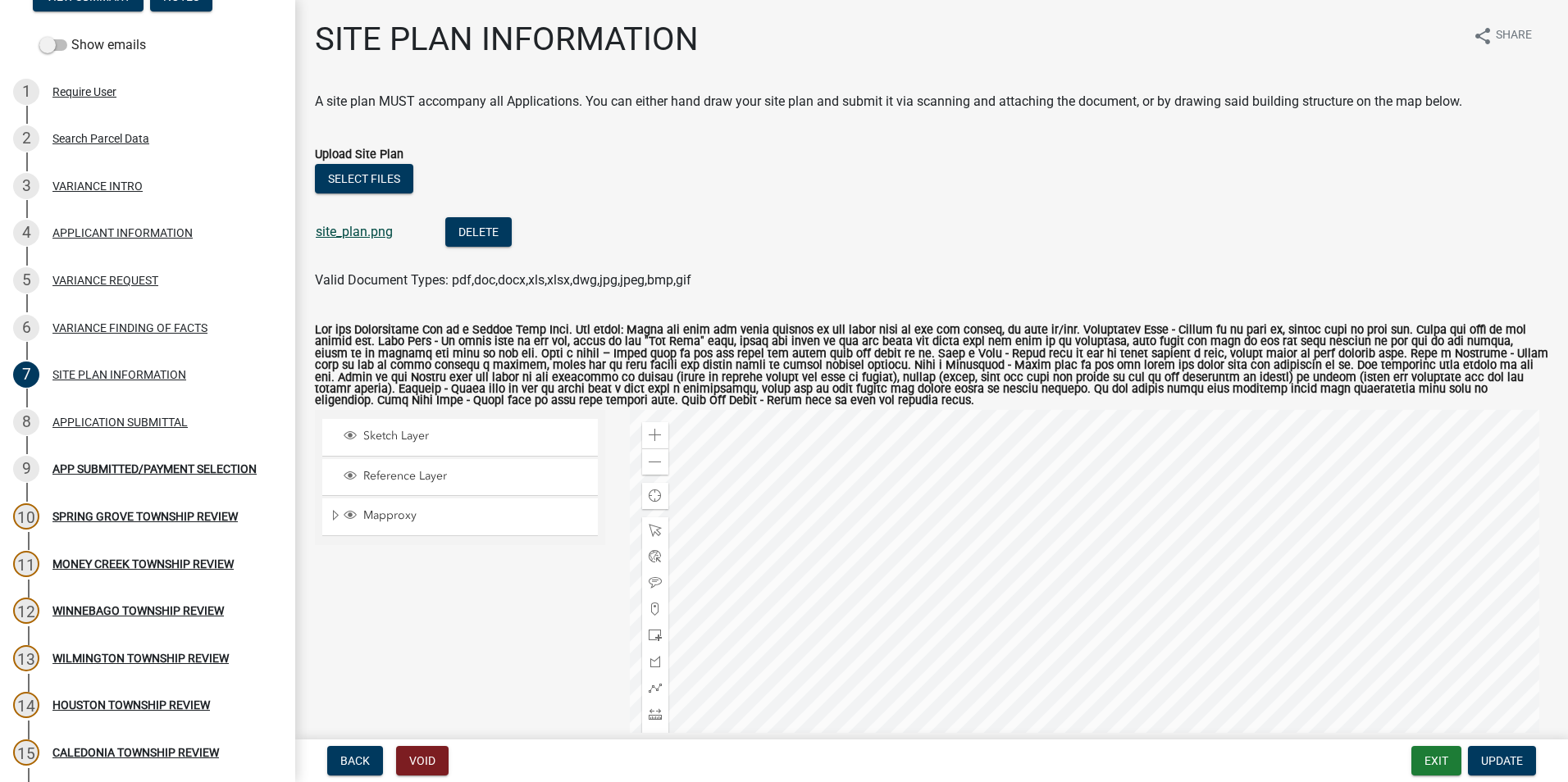
click at [362, 232] on link "site_plan.png" at bounding box center [354, 232] width 77 height 16
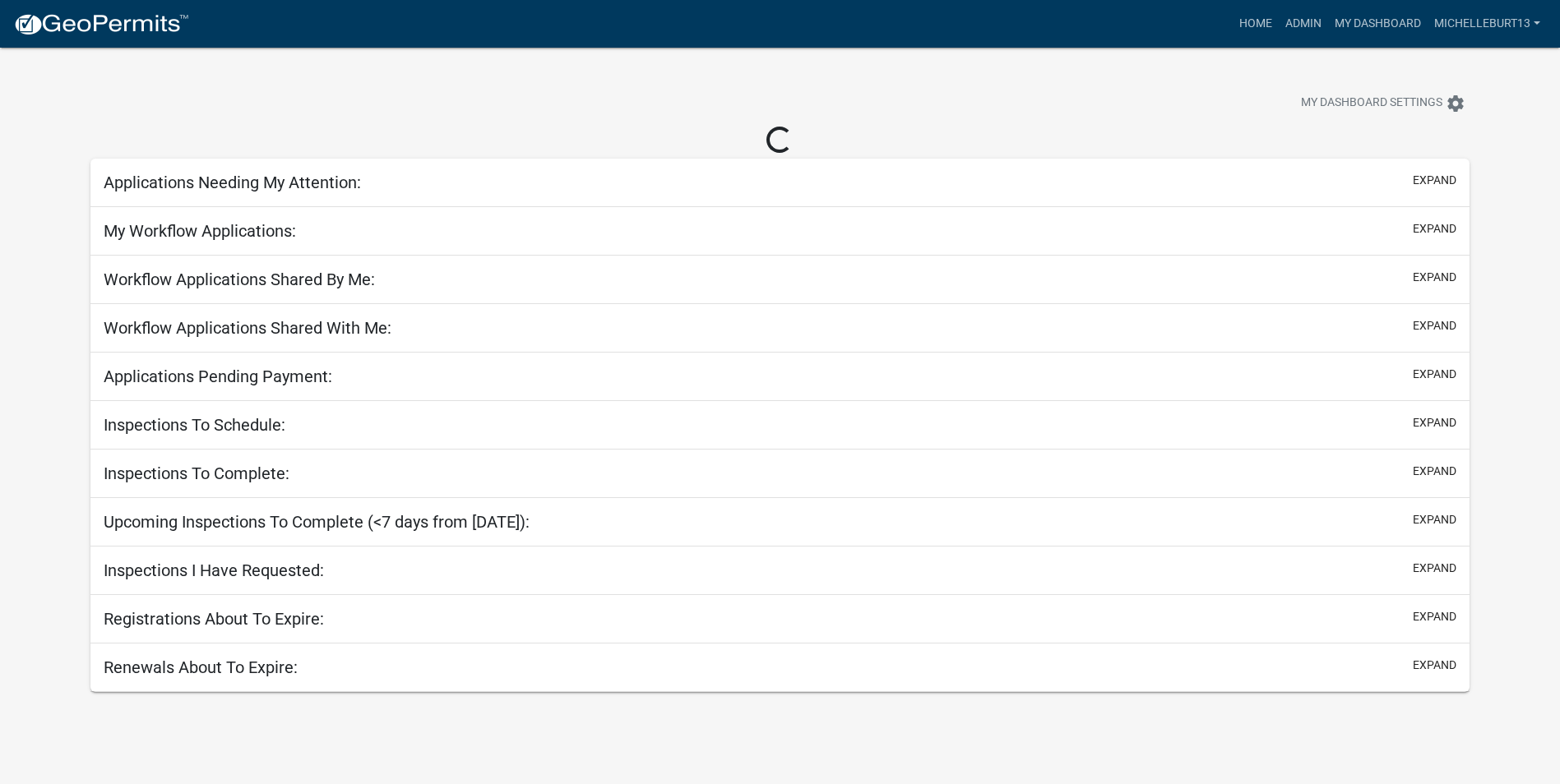
select select "3: 100"
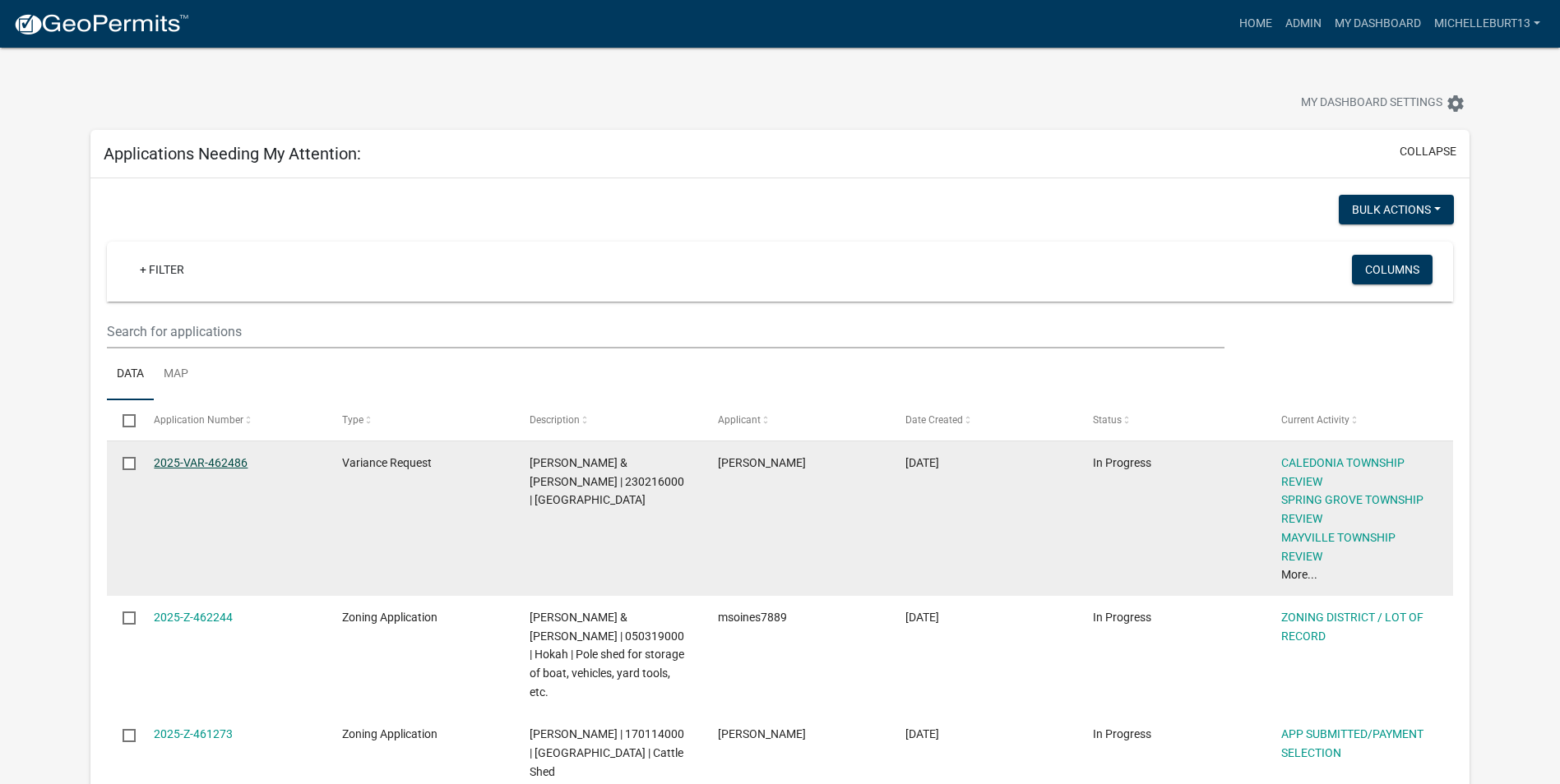
click at [192, 457] on link "2025-VAR-462486" at bounding box center [201, 463] width 94 height 13
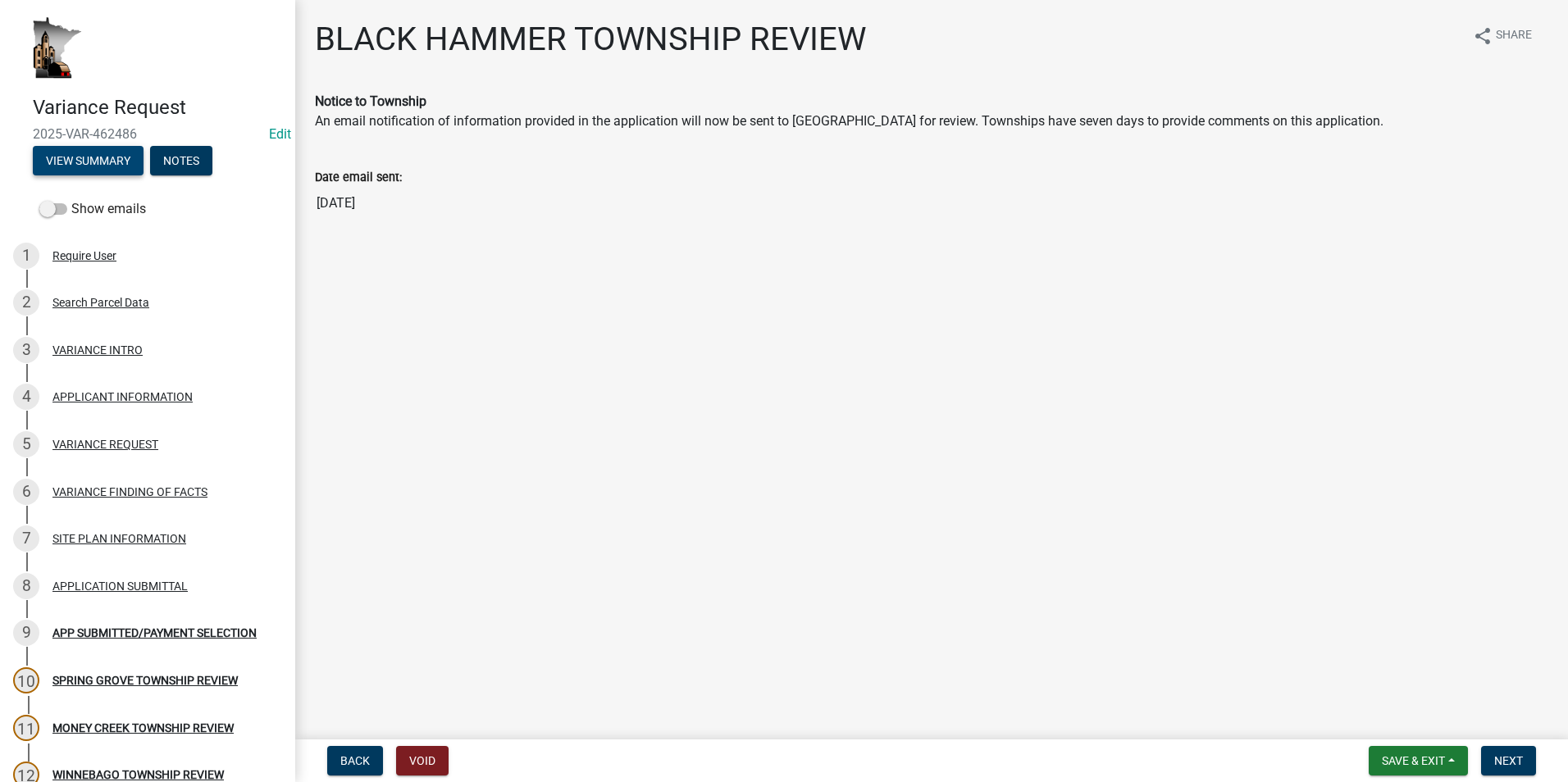
click at [62, 168] on button "View Summary" at bounding box center [88, 160] width 110 height 29
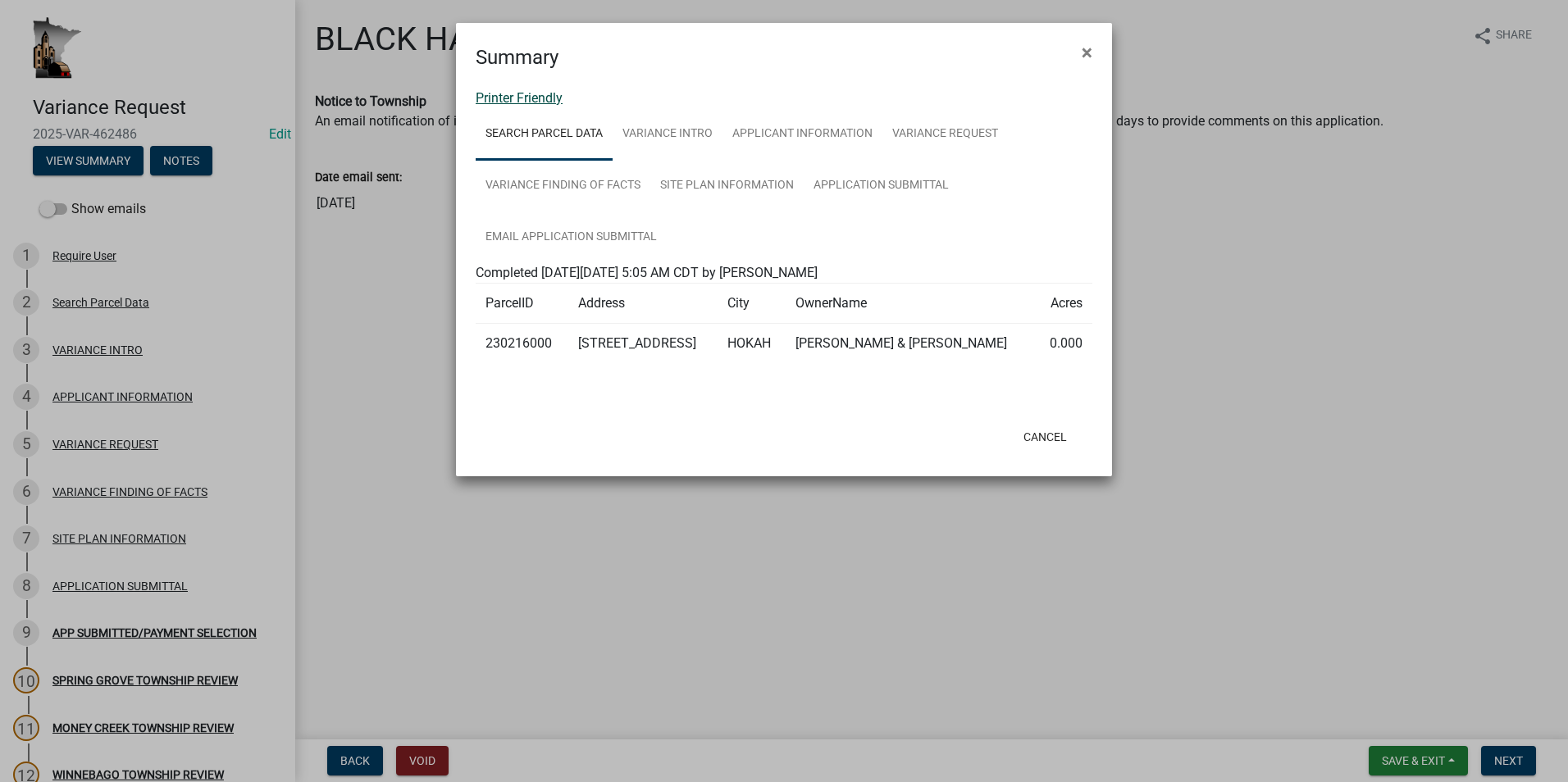
click at [523, 98] on link "Printer Friendly" at bounding box center [518, 98] width 87 height 16
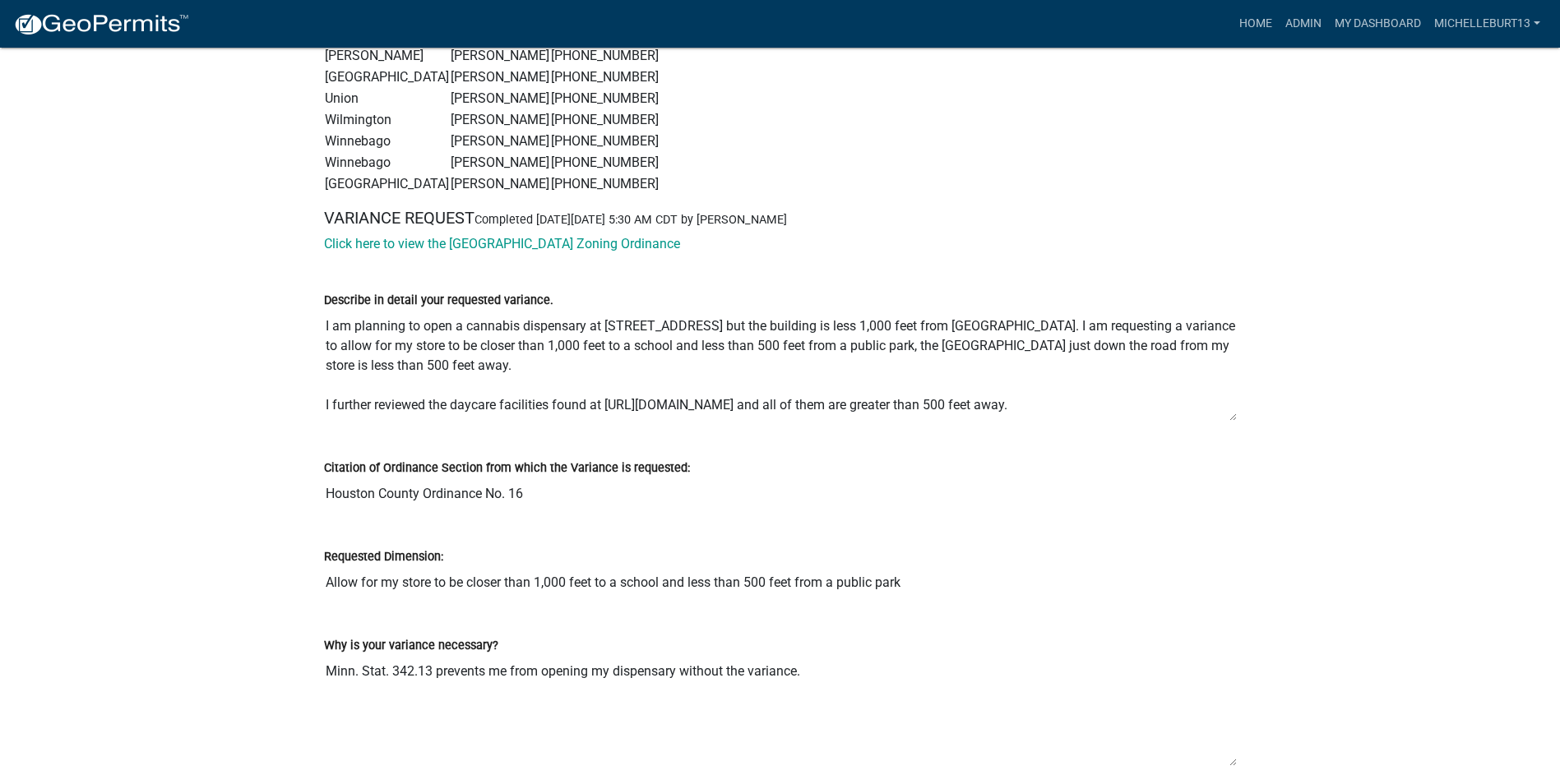
scroll to position [2548, 0]
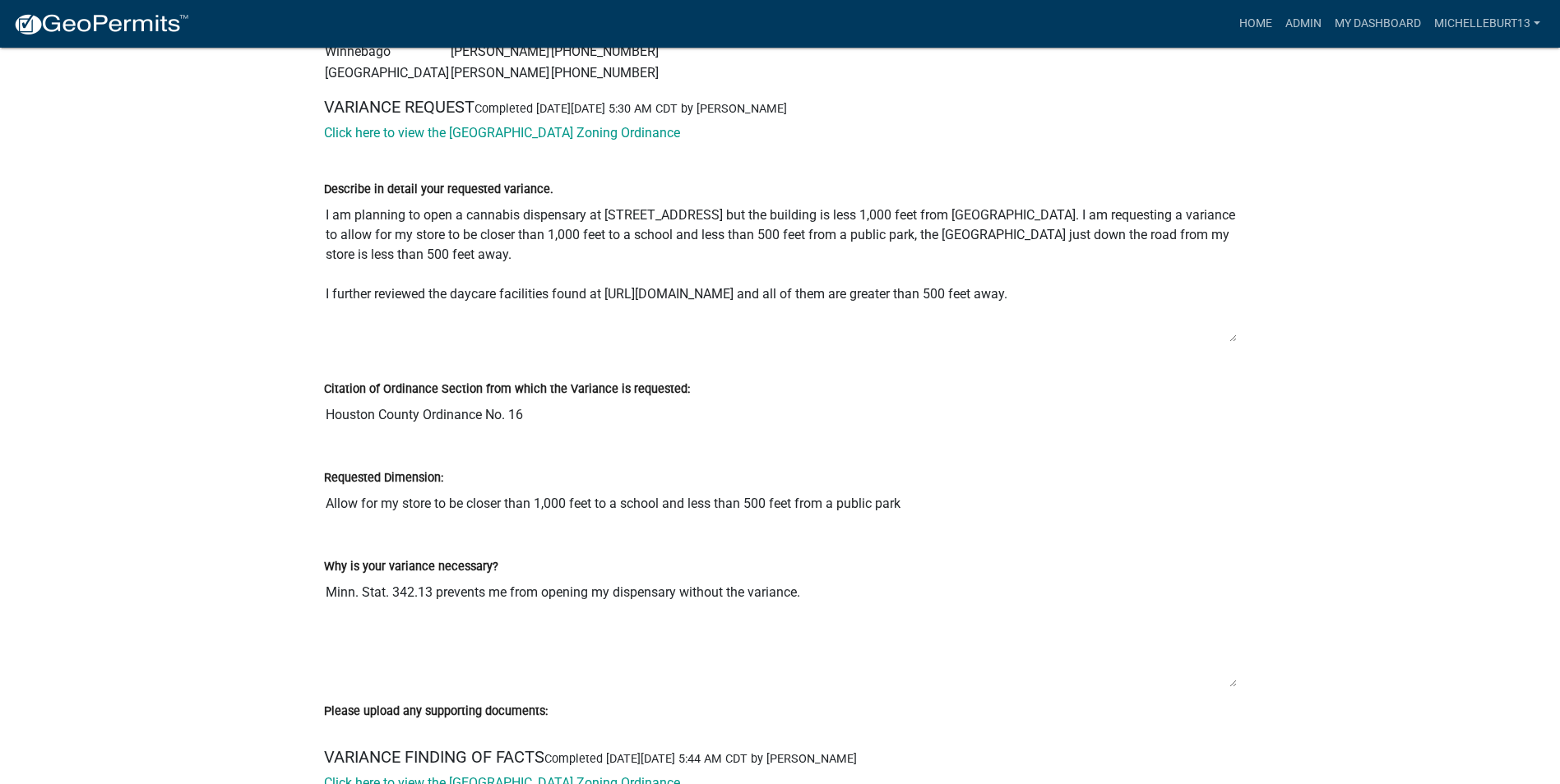
drag, startPoint x: 1233, startPoint y: 307, endPoint x: 1235, endPoint y: 339, distance: 32.1
click at [1235, 339] on textarea "I am planning to open a cannabis dispensary at [STREET_ADDRESS] but the buildin…" at bounding box center [780, 270] width 913 height 144
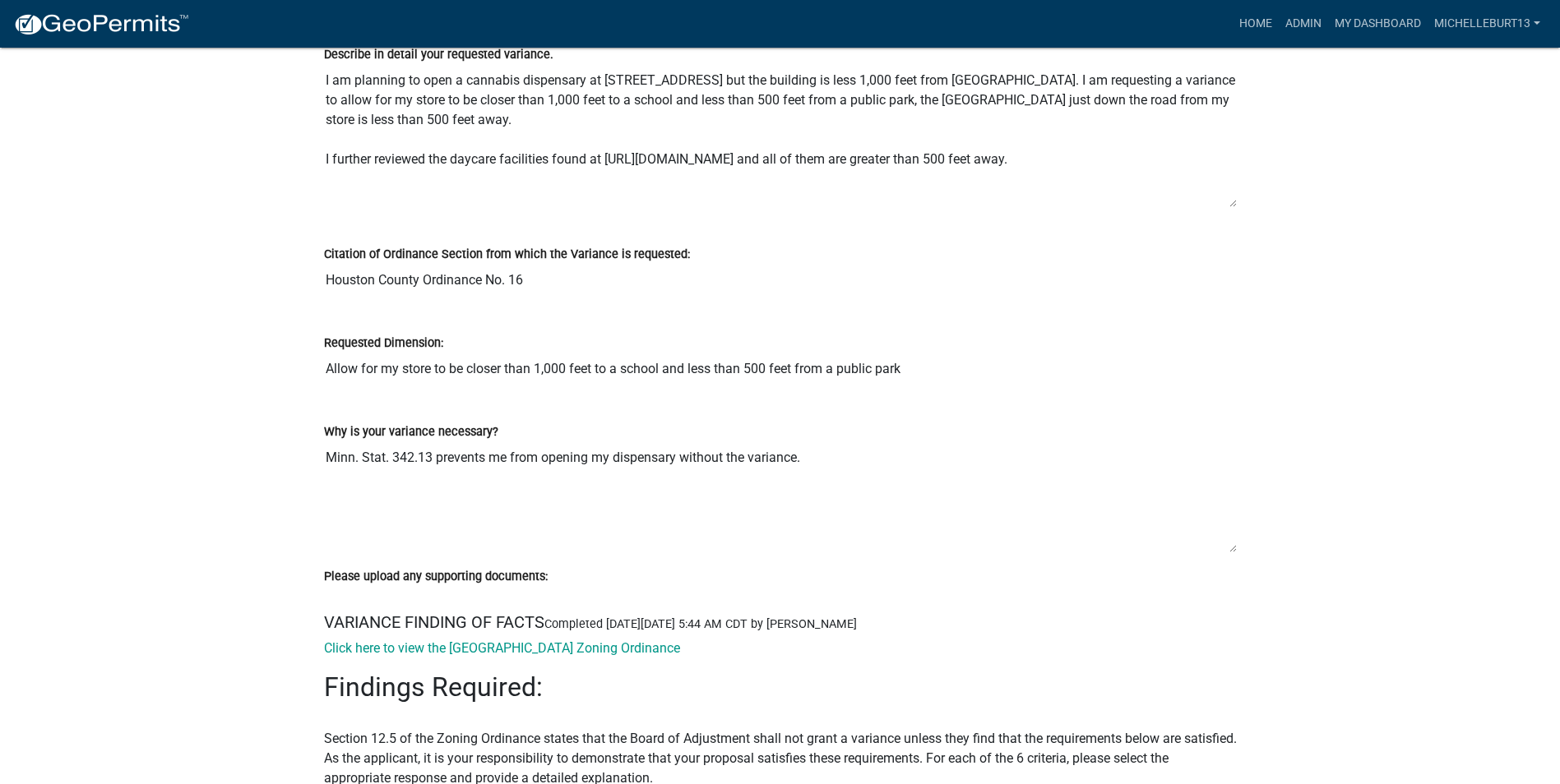
scroll to position [2713, 0]
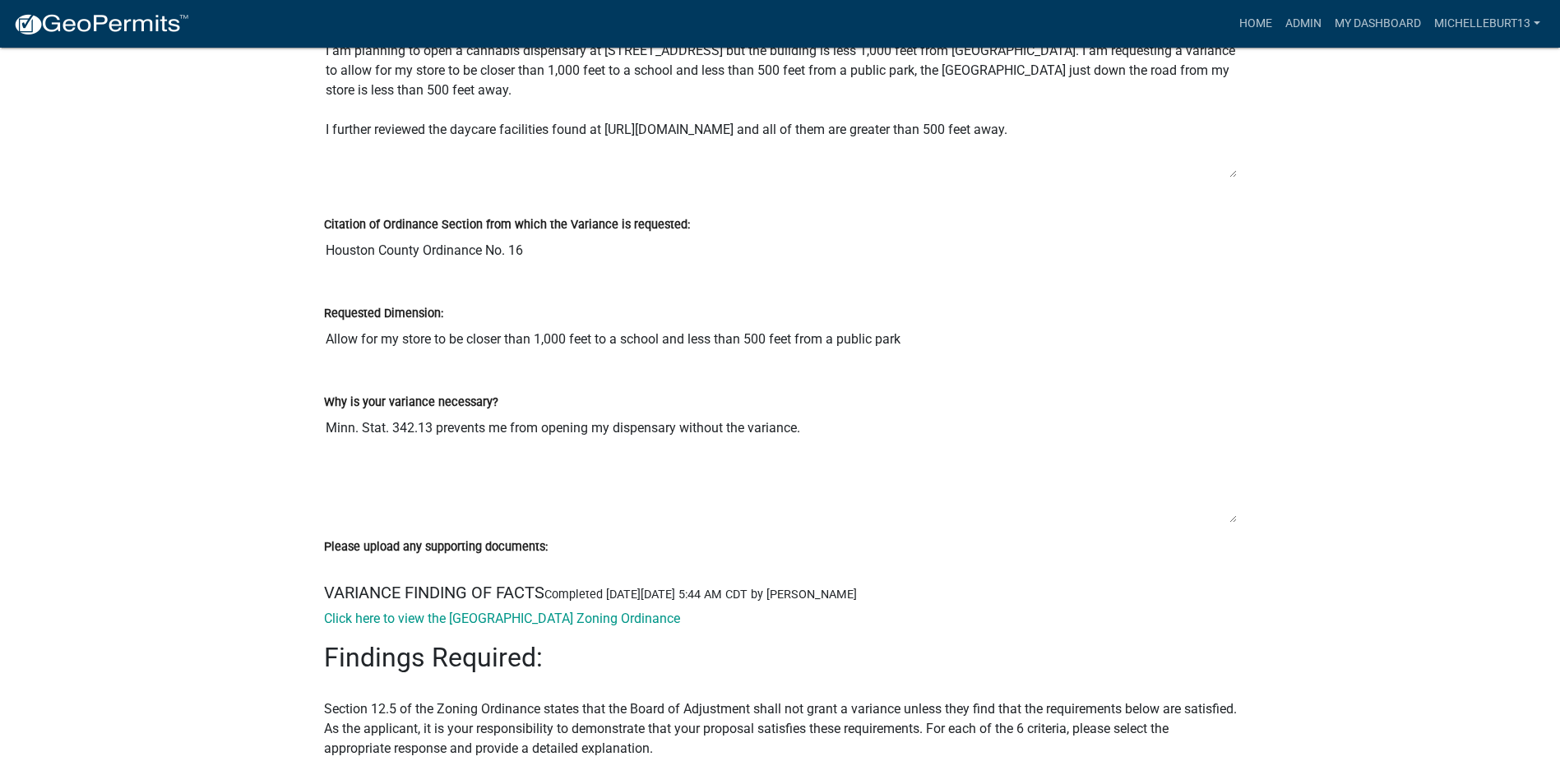
drag, startPoint x: 1236, startPoint y: 518, endPoint x: 1229, endPoint y: 482, distance: 36.7
click at [1229, 482] on textarea "Minn. Stat. 342.13 prevents me from opening my dispensary without the variance." at bounding box center [780, 467] width 913 height 112
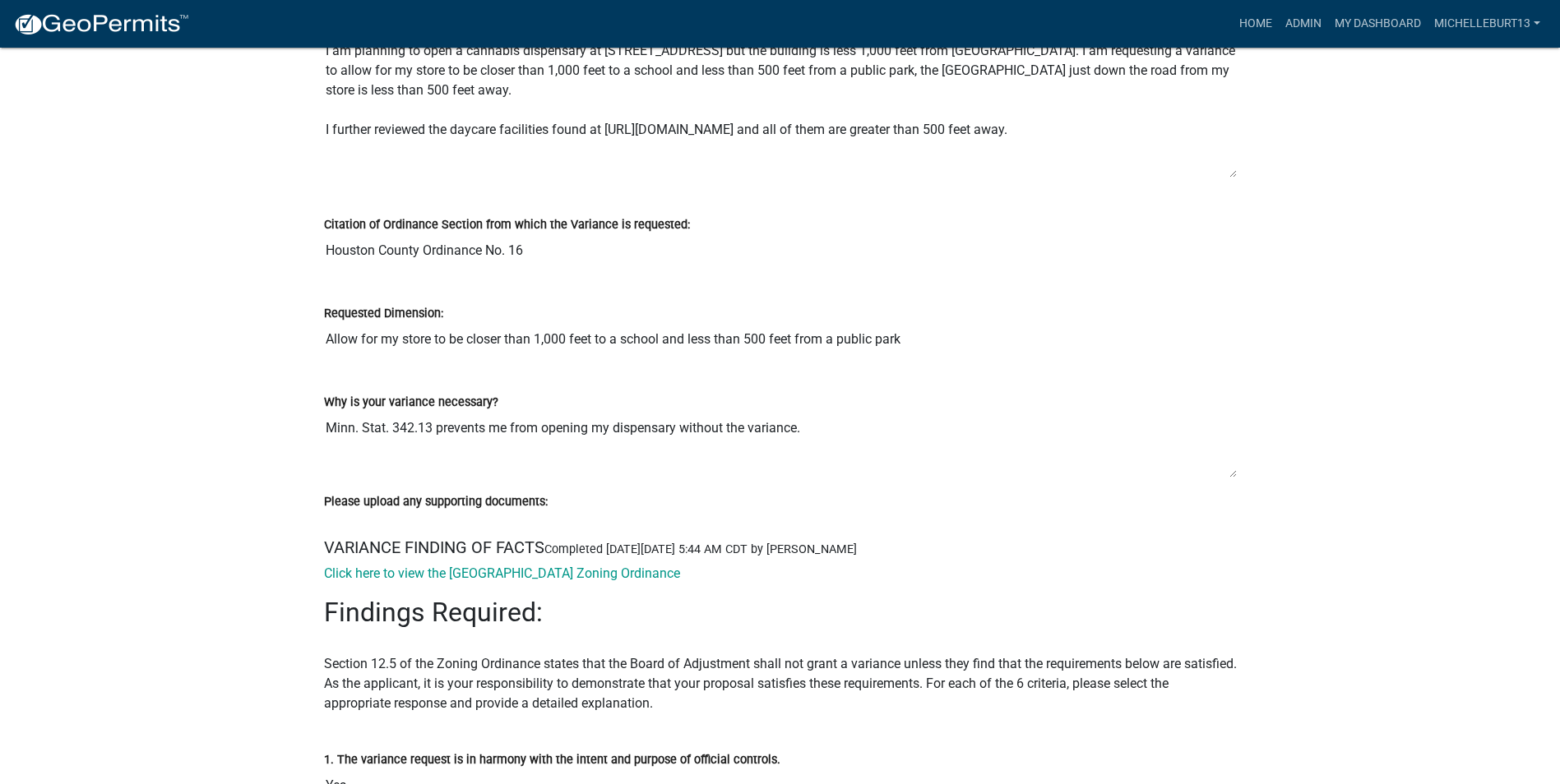
drag, startPoint x: 1231, startPoint y: 518, endPoint x: 1228, endPoint y: 473, distance: 45.1
click at [1228, 473] on textarea "Minn. Stat. 342.13 prevents me from opening my dispensary without the variance." at bounding box center [780, 445] width 913 height 67
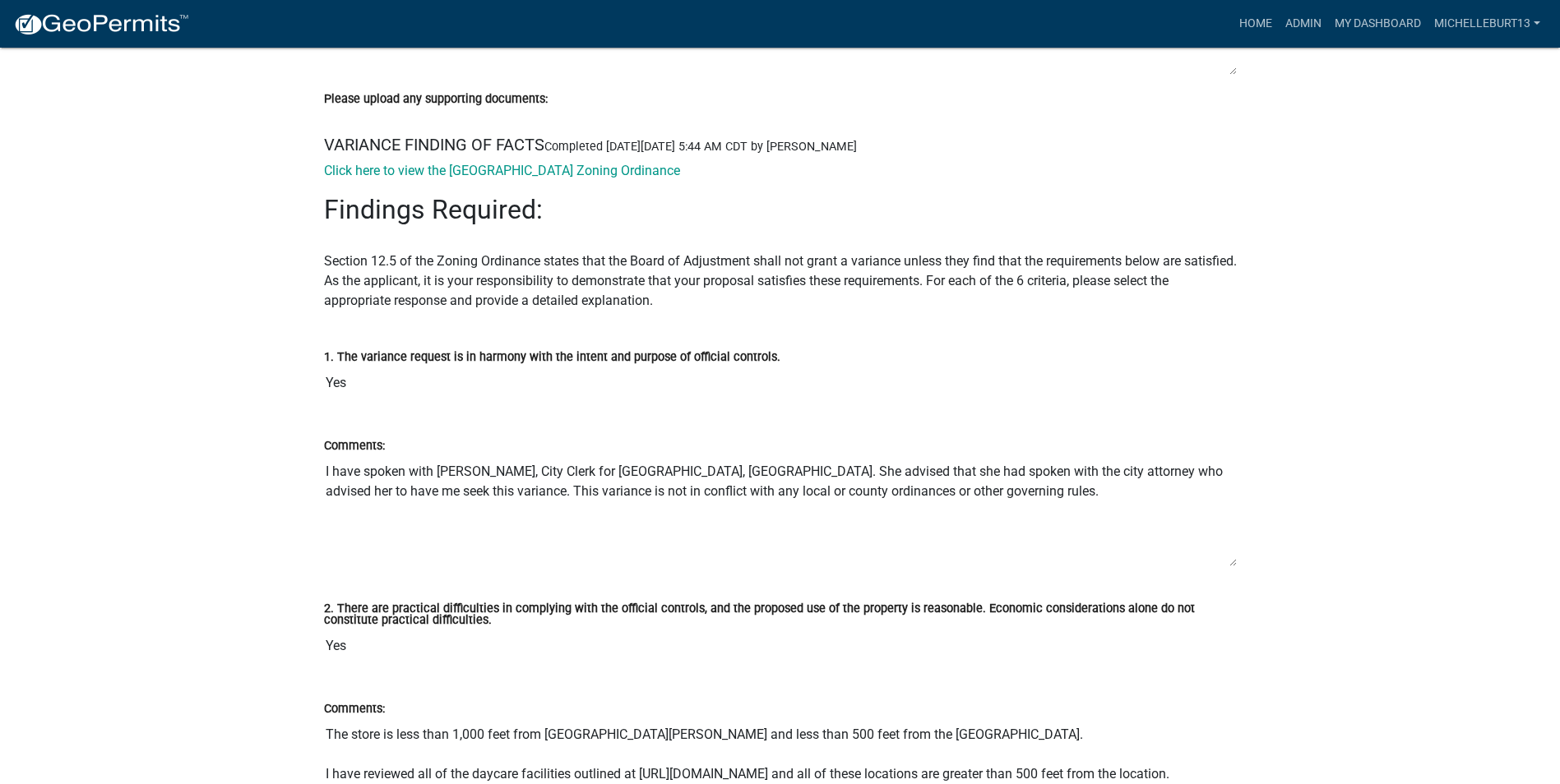
scroll to position [3123, 0]
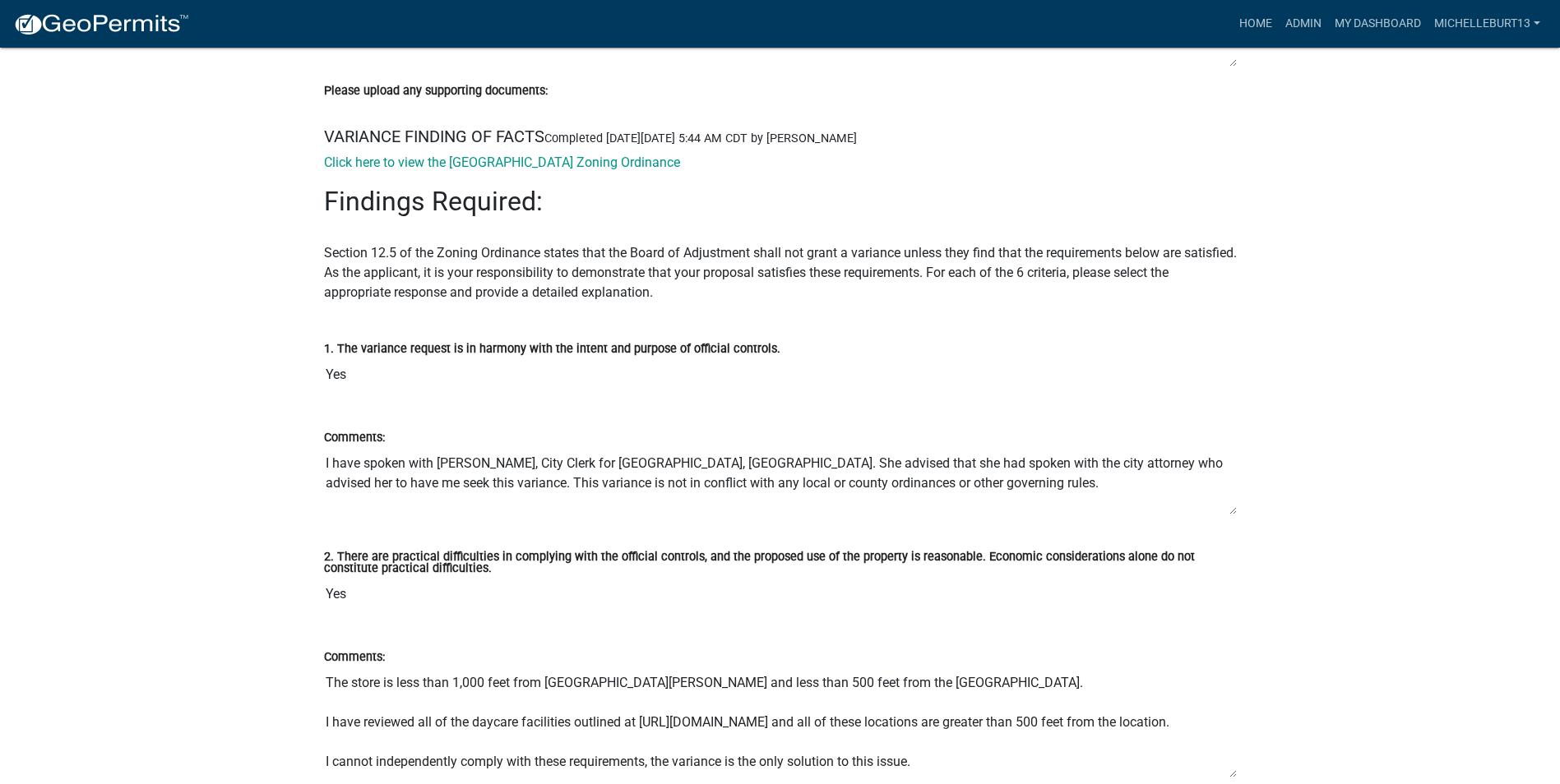
drag, startPoint x: 1233, startPoint y: 558, endPoint x: 1212, endPoint y: 512, distance: 50.6
click at [1225, 511] on textarea "I have spoken with [PERSON_NAME], City Clerk for [GEOGRAPHIC_DATA], [GEOGRAPHIC…" at bounding box center [780, 481] width 913 height 69
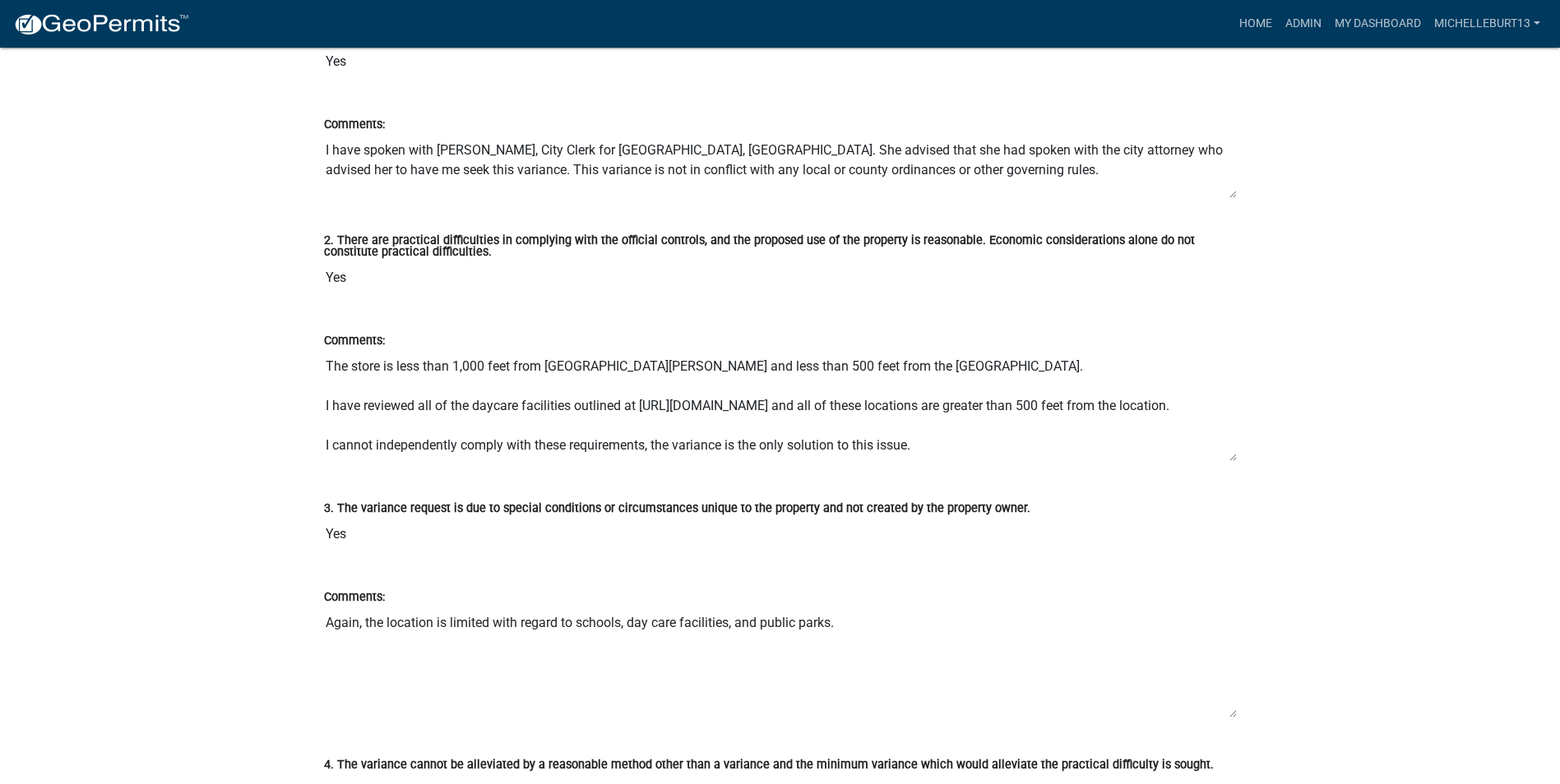
scroll to position [3453, 0]
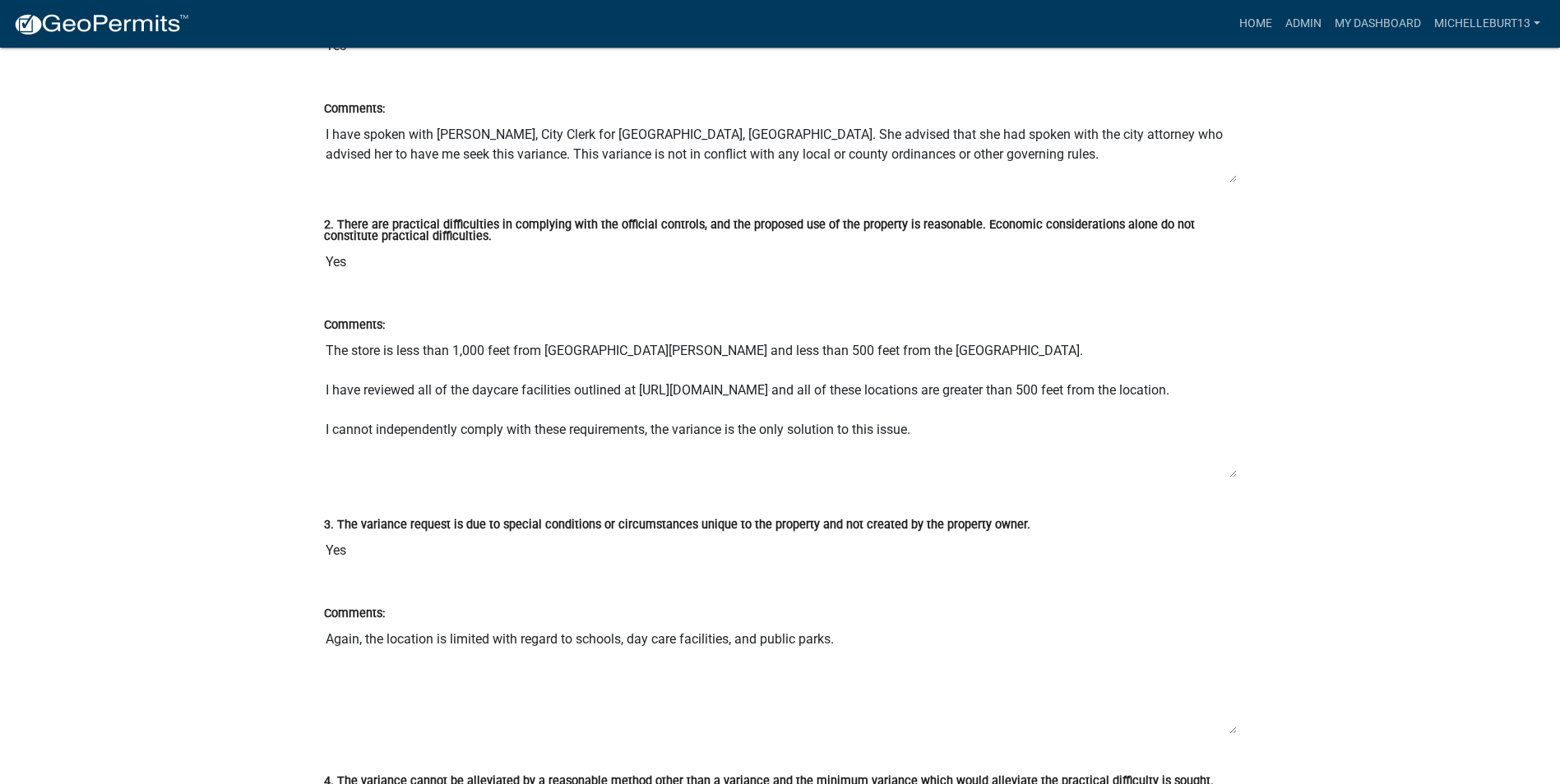
drag, startPoint x: 1233, startPoint y: 444, endPoint x: 1240, endPoint y: 476, distance: 32.8
click at [1240, 476] on div "Comments: The store is less than 1,000 feet from [GEOGRAPHIC_DATA][PERSON_NAME]…" at bounding box center [780, 392] width 937 height 200
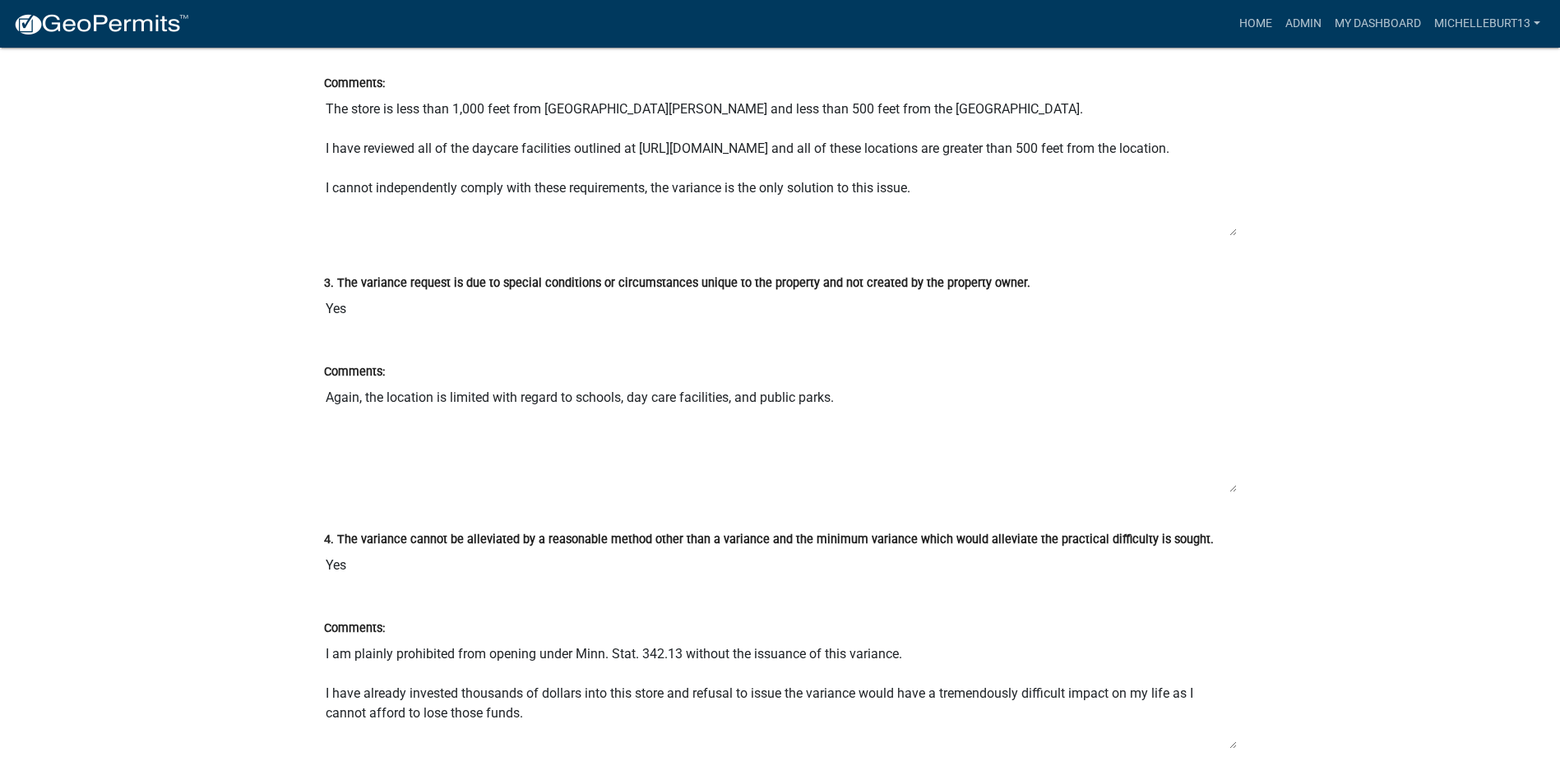
scroll to position [3699, 0]
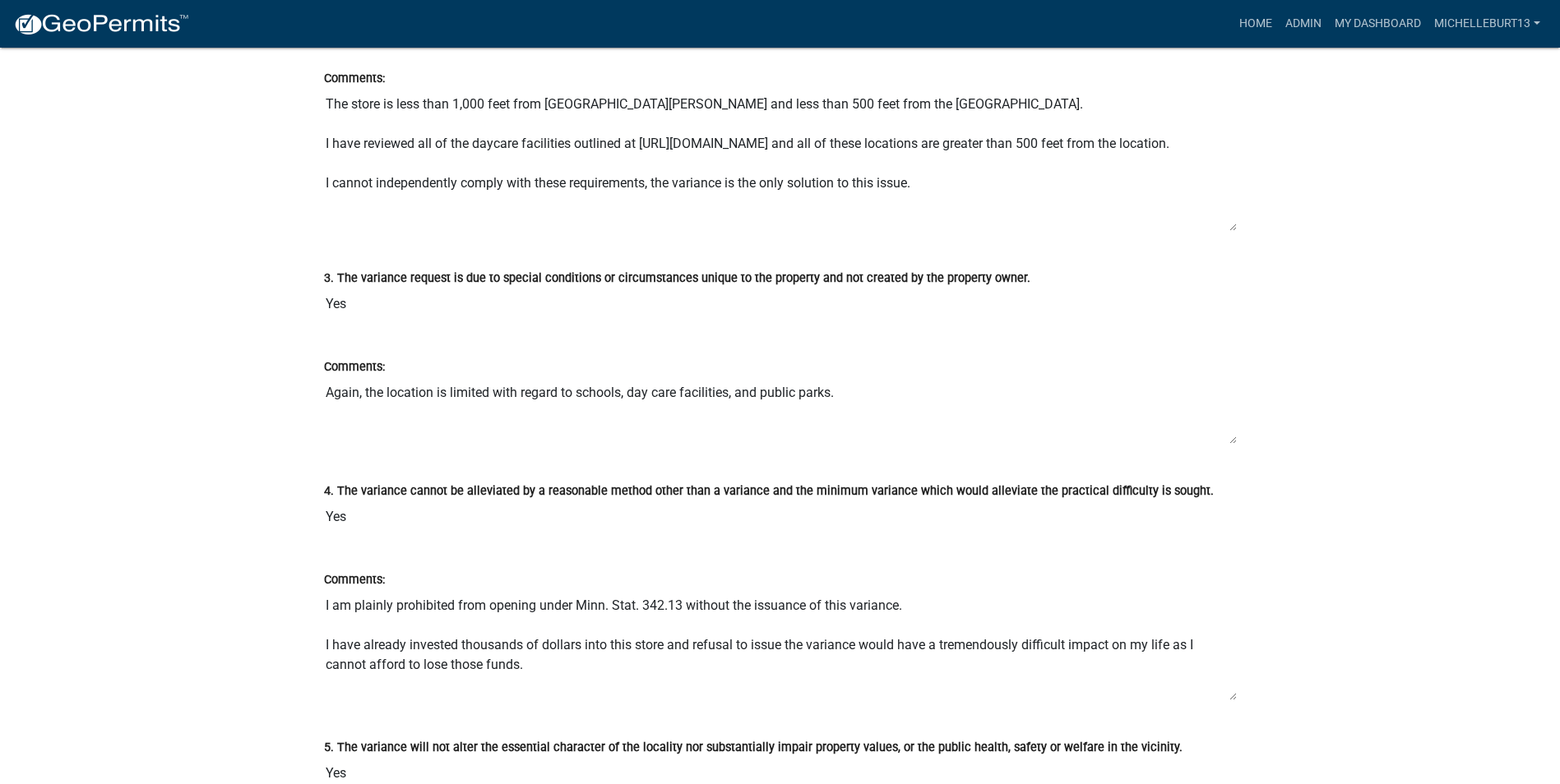
drag, startPoint x: 1235, startPoint y: 487, endPoint x: 1195, endPoint y: 442, distance: 60.2
click at [1238, 437] on div "Comments: Again, the location is limited with regard to schools, day care facil…" at bounding box center [780, 396] width 937 height 124
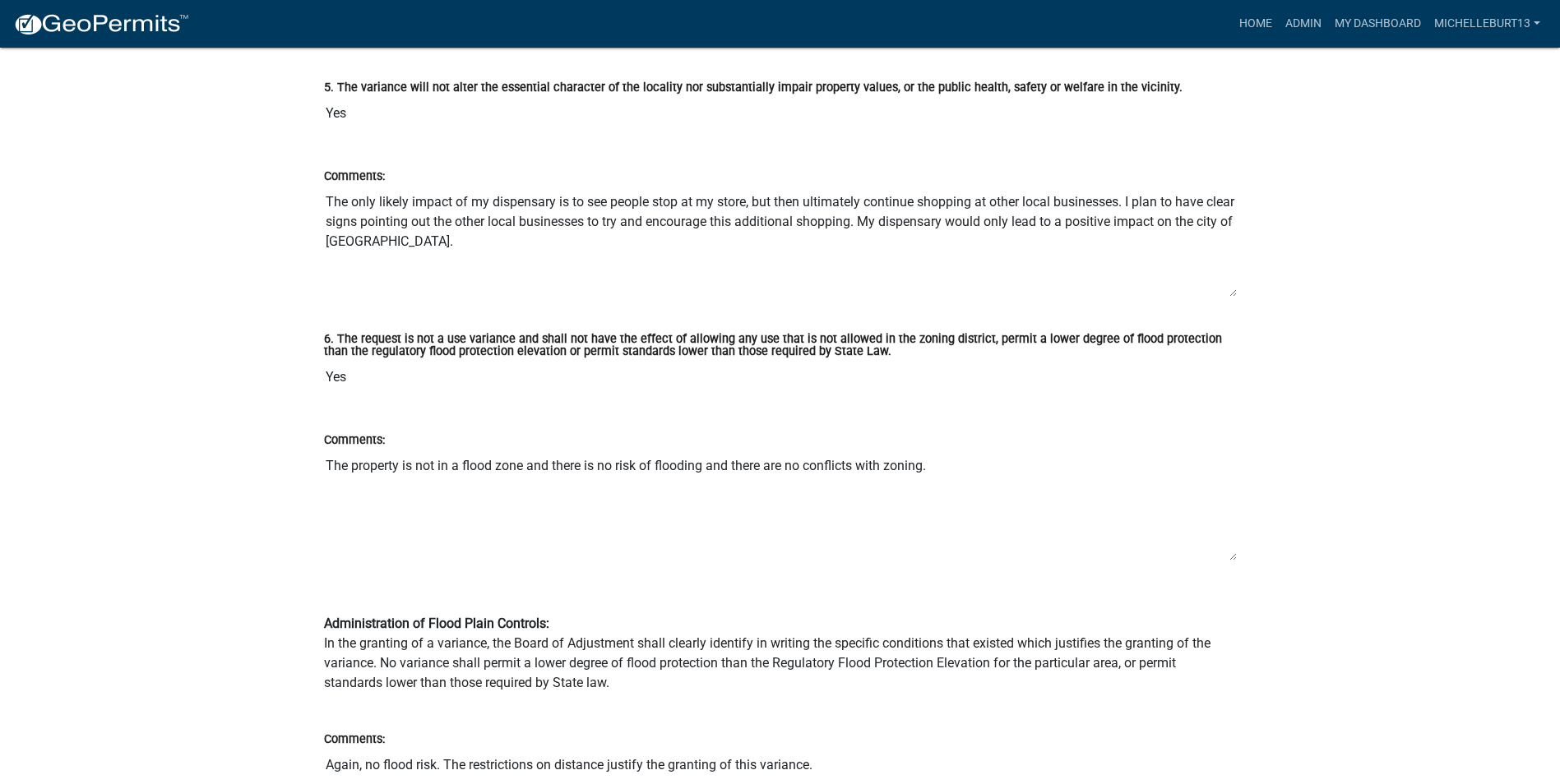
scroll to position [4356, 0]
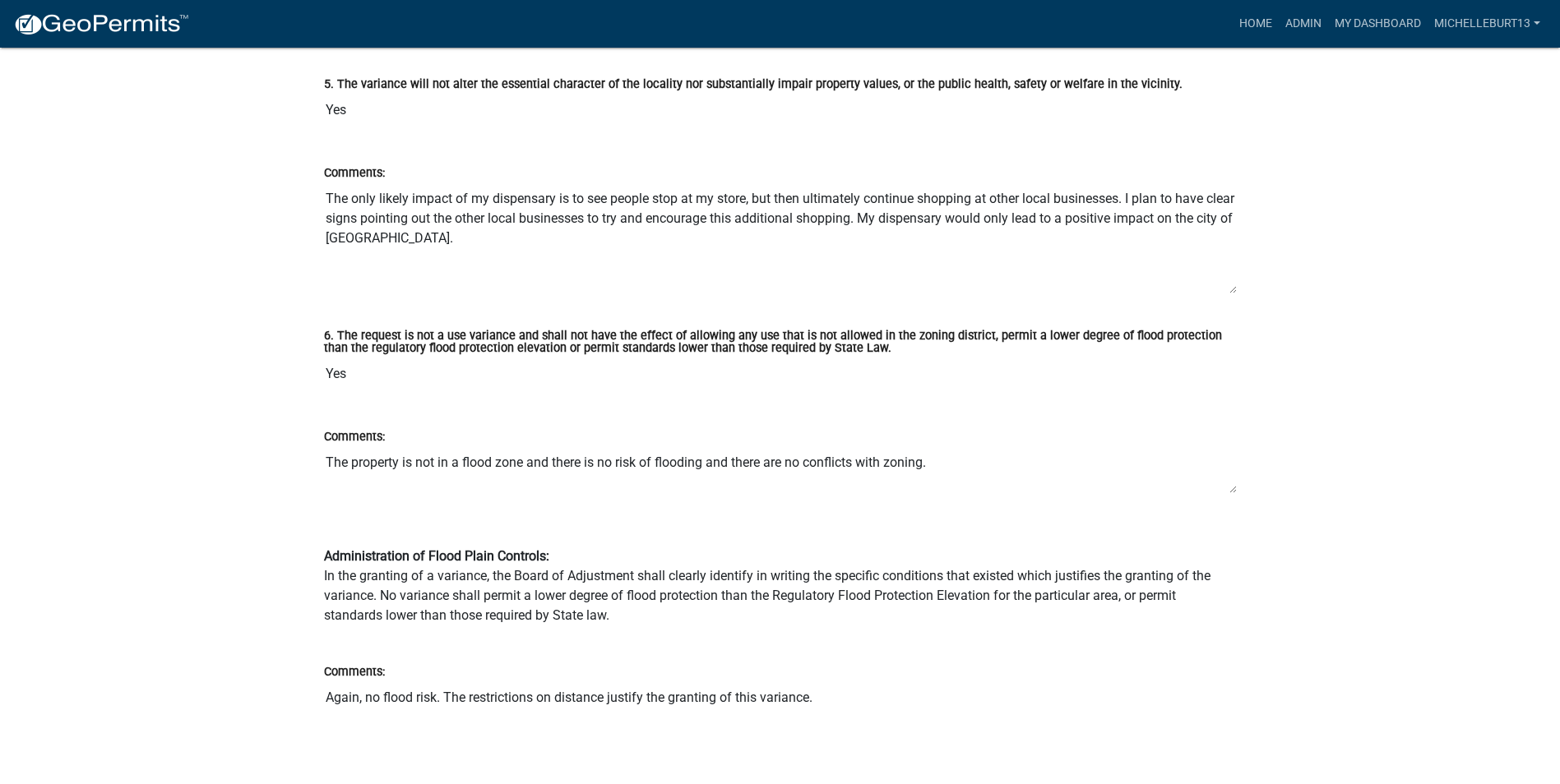
drag, startPoint x: 1231, startPoint y: 555, endPoint x: 1224, endPoint y: 491, distance: 64.4
click at [1224, 491] on textarea "The property is not in a flood zone and there is no risk of flooding and there …" at bounding box center [780, 469] width 913 height 48
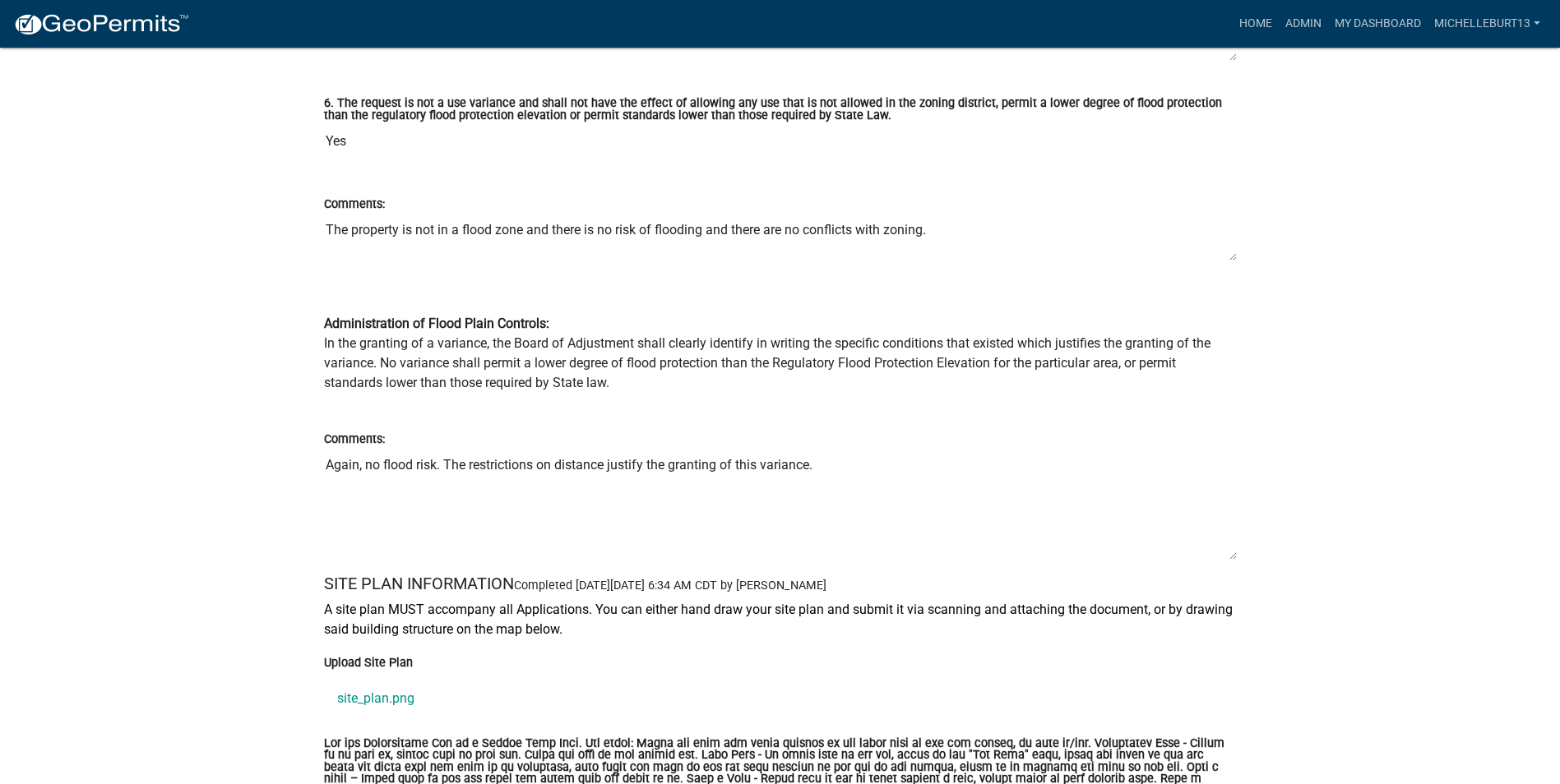
scroll to position [4603, 0]
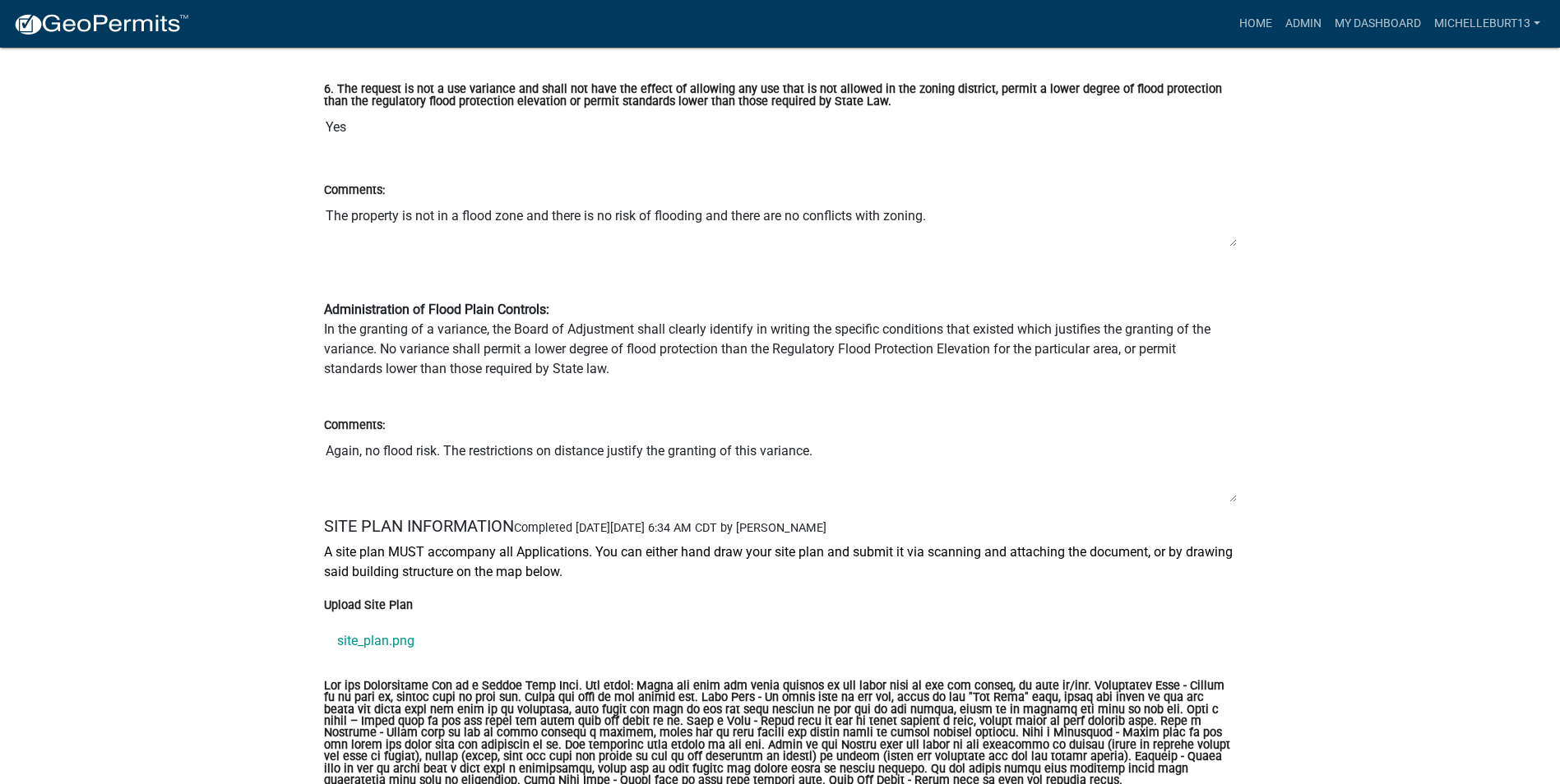
drag, startPoint x: 1233, startPoint y: 543, endPoint x: 1232, endPoint y: 494, distance: 49.0
click at [1232, 494] on textarea "Again, no flood risk. The restrictions on distance justify the granting of this…" at bounding box center [780, 469] width 913 height 69
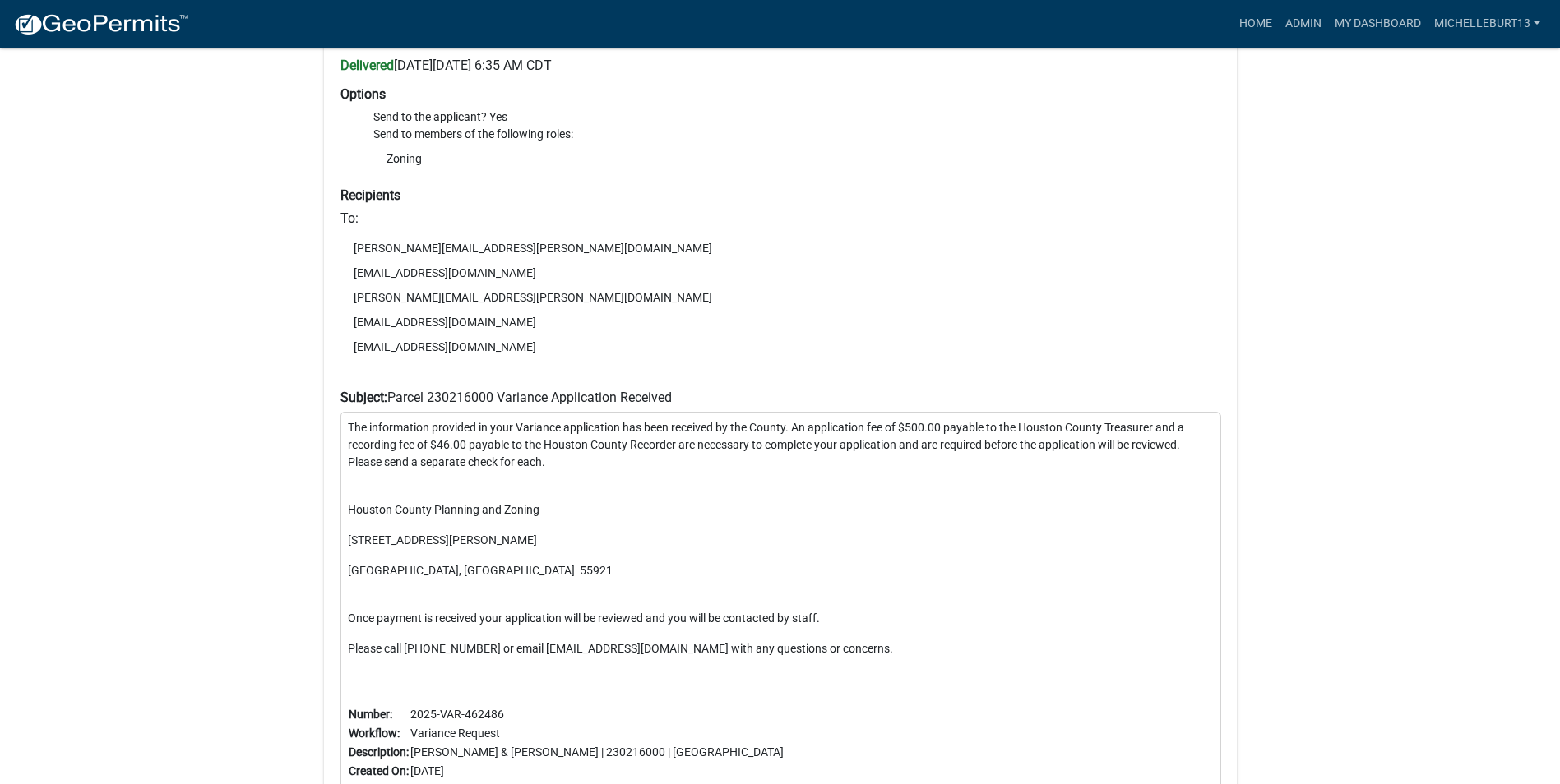
scroll to position [5918, 0]
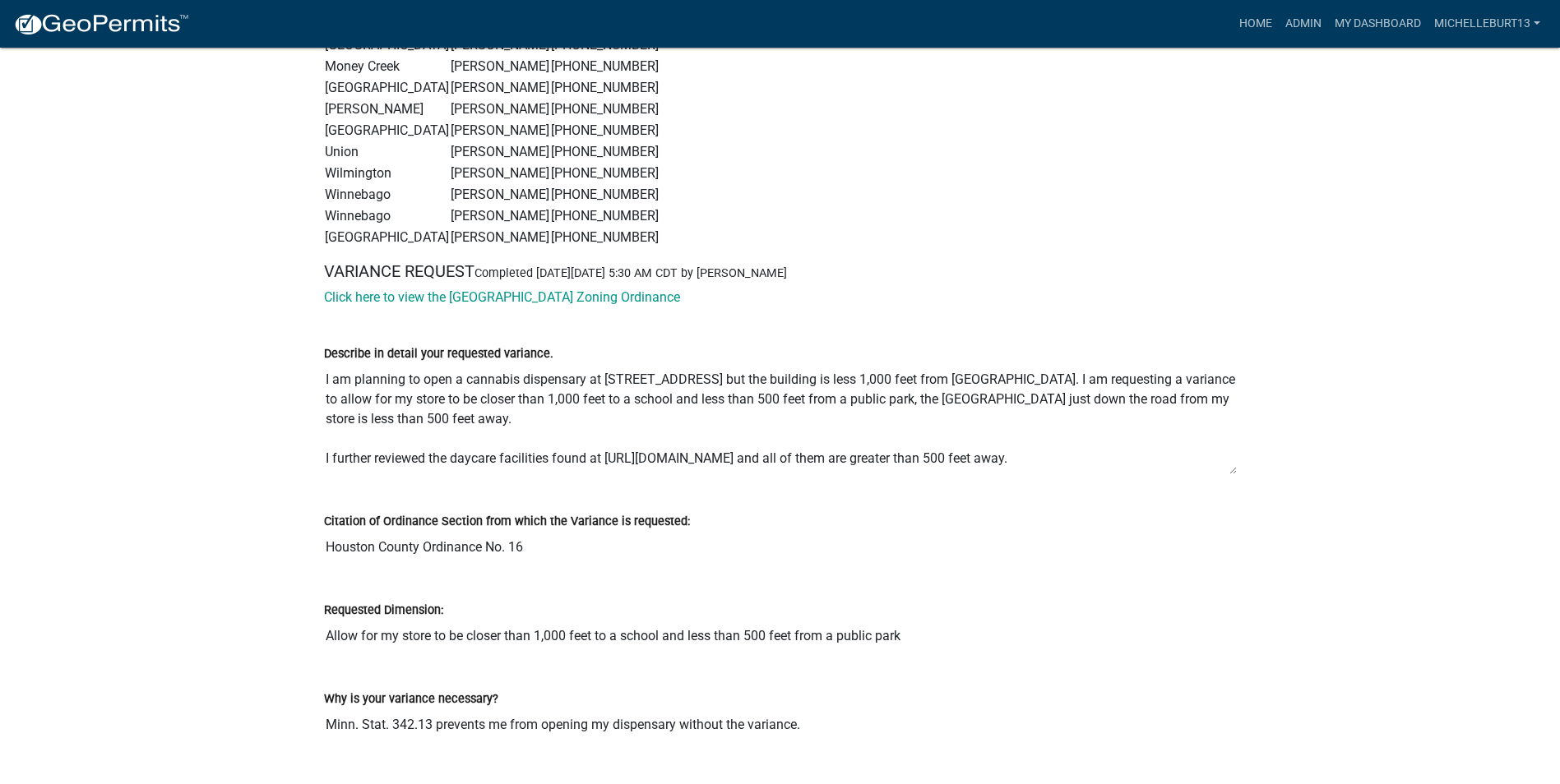
scroll to position [20, 0]
